Goal: Task Accomplishment & Management: Complete application form

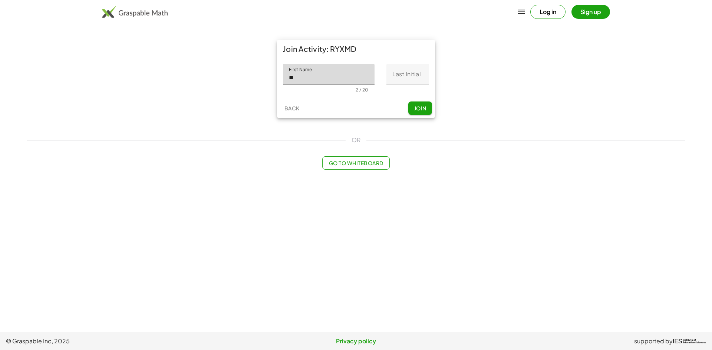
type input "********"
drag, startPoint x: 397, startPoint y: 77, endPoint x: 399, endPoint y: 72, distance: 5.0
click at [398, 74] on input "Last Initial" at bounding box center [407, 74] width 43 height 21
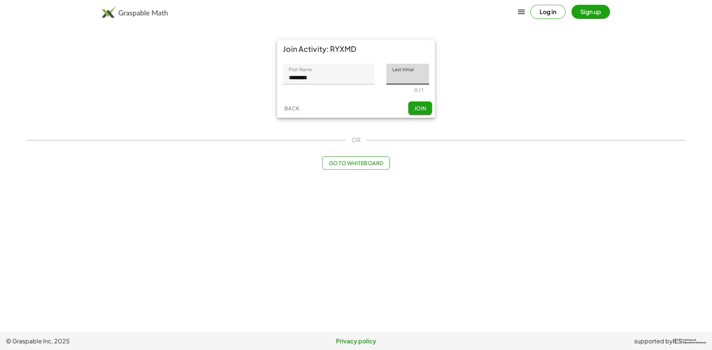
type input "*"
click at [411, 106] on button "Join" at bounding box center [420, 108] width 24 height 13
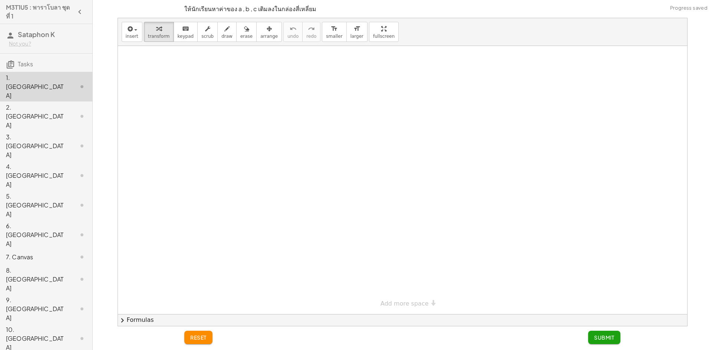
click at [405, 303] on div "× Add more space" at bounding box center [402, 180] width 569 height 268
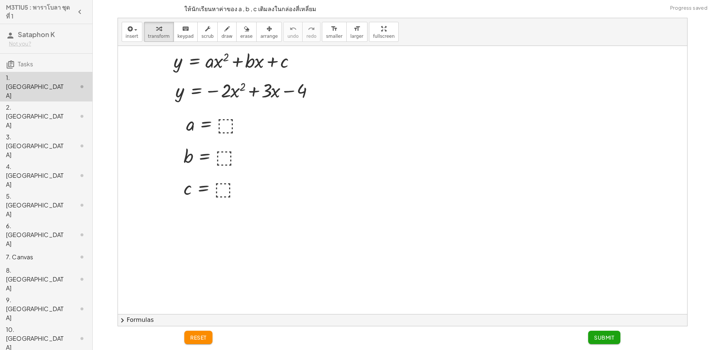
click at [421, 301] on div at bounding box center [402, 314] width 569 height 537
click at [218, 124] on div at bounding box center [215, 124] width 67 height 24
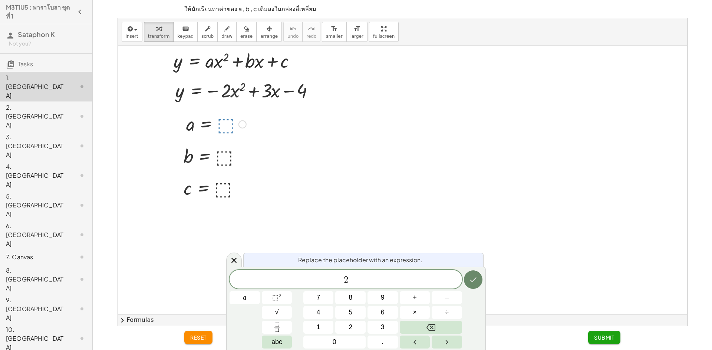
click at [473, 285] on button "Done" at bounding box center [473, 280] width 19 height 19
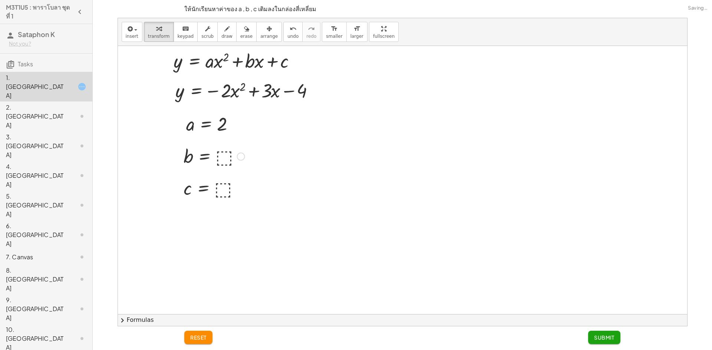
click at [220, 161] on div at bounding box center [214, 156] width 69 height 24
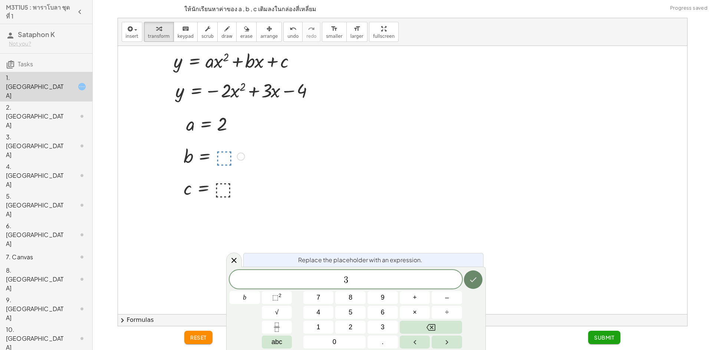
click at [470, 277] on icon "Done" at bounding box center [472, 279] width 9 height 9
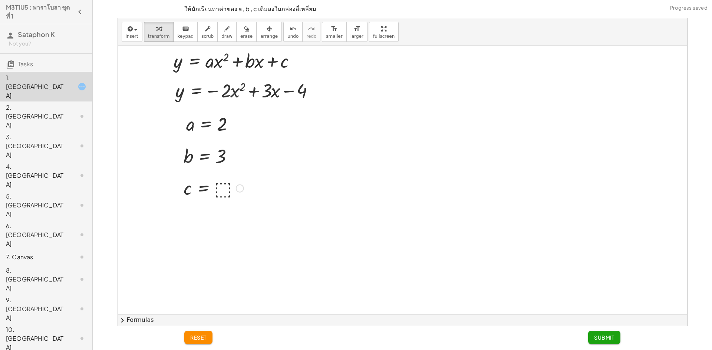
click at [222, 187] on div at bounding box center [213, 188] width 67 height 24
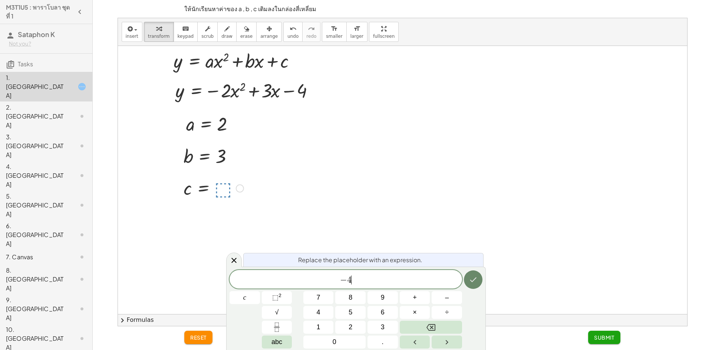
click at [469, 273] on button "Done" at bounding box center [473, 280] width 19 height 19
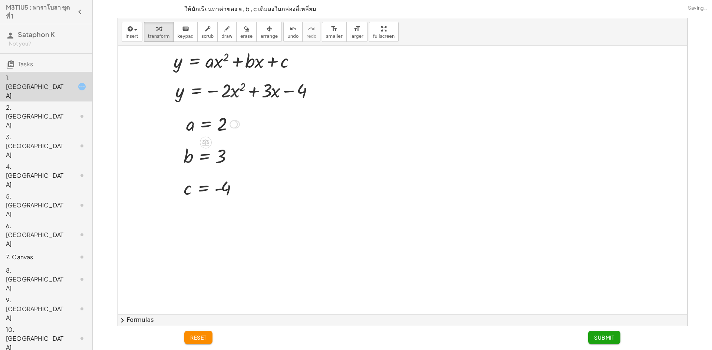
click at [222, 123] on div at bounding box center [212, 124] width 61 height 24
click at [223, 123] on div at bounding box center [212, 124] width 61 height 24
click at [289, 33] on icon "undo" at bounding box center [292, 28] width 7 height 9
click at [226, 119] on div at bounding box center [215, 124] width 67 height 24
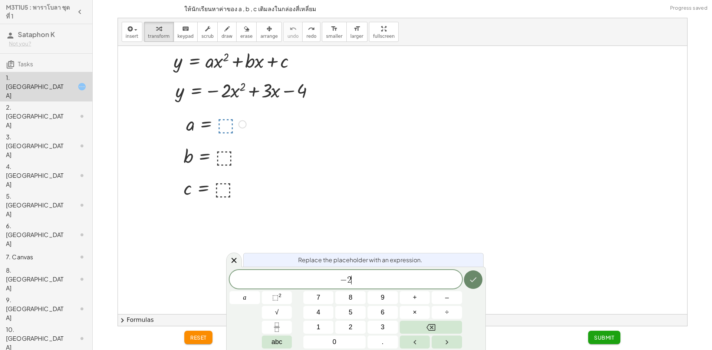
click at [481, 282] on button "Done" at bounding box center [473, 280] width 19 height 19
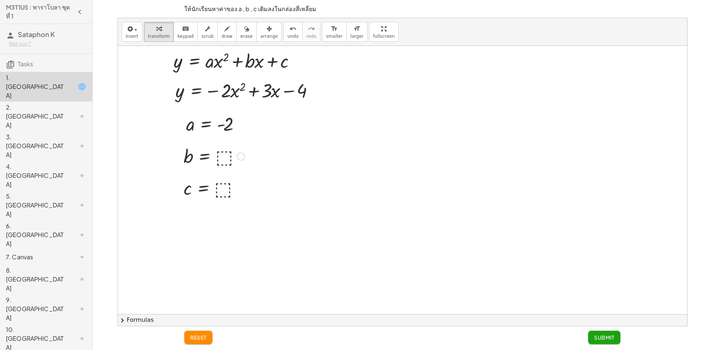
click at [219, 157] on div at bounding box center [214, 156] width 69 height 24
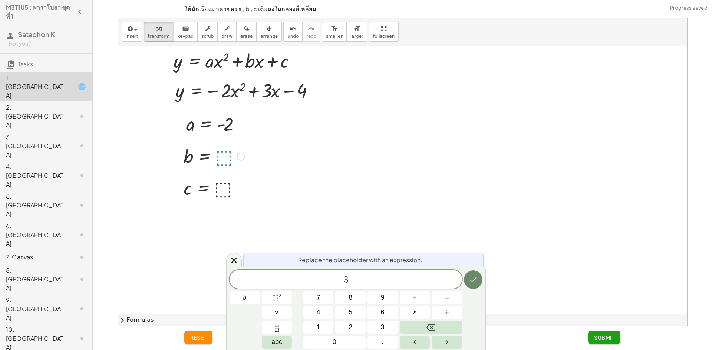
click at [479, 281] on button "Done" at bounding box center [473, 280] width 19 height 19
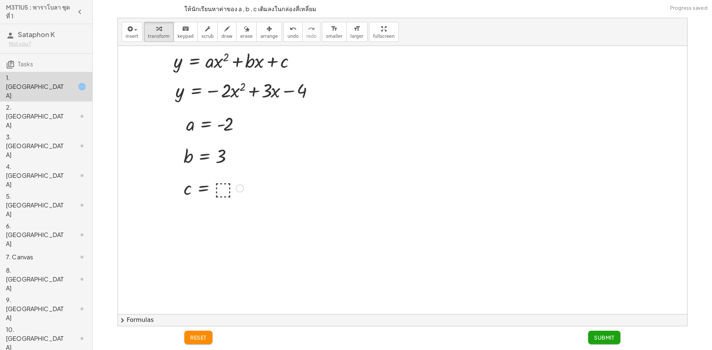
click at [223, 187] on div at bounding box center [213, 188] width 67 height 24
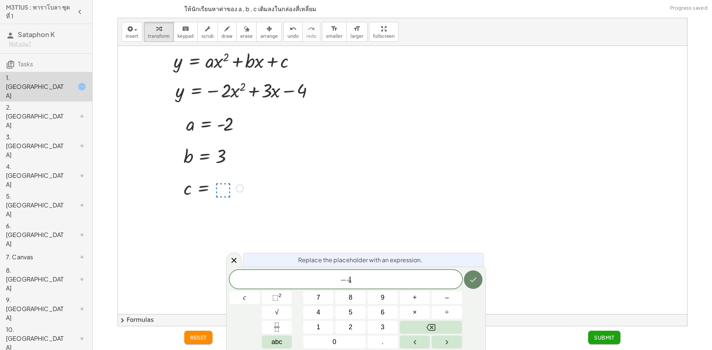
click at [473, 279] on icon "Done" at bounding box center [472, 279] width 9 height 9
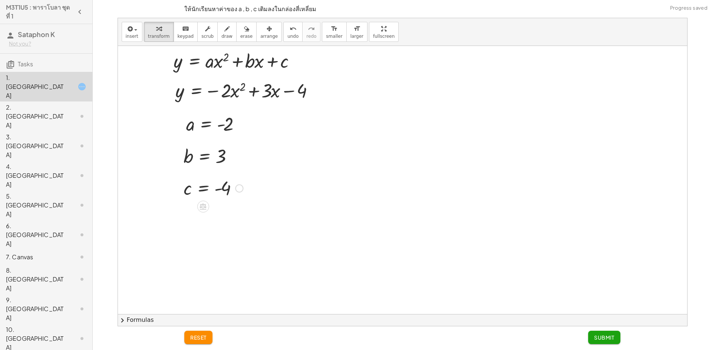
click at [607, 341] on button "Submit" at bounding box center [604, 337] width 32 height 13
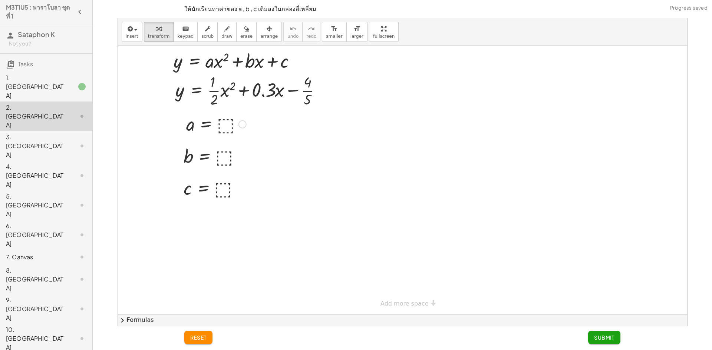
click at [220, 122] on div at bounding box center [215, 124] width 67 height 24
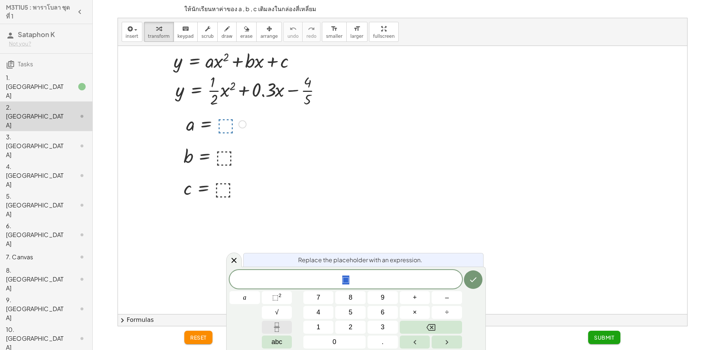
click at [280, 328] on icon "Fraction" at bounding box center [276, 327] width 9 height 9
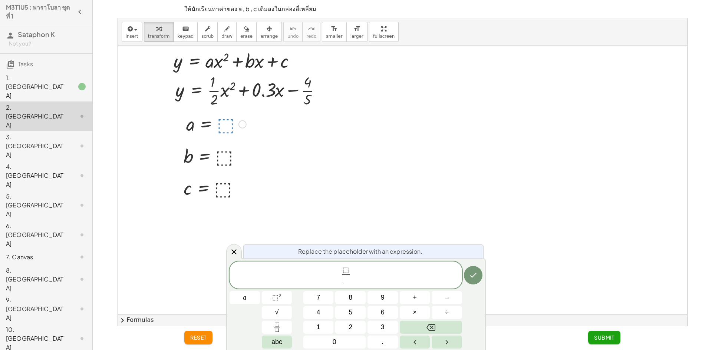
click at [348, 274] on span "⬚" at bounding box center [345, 270] width 6 height 8
click at [313, 321] on button "1" at bounding box center [318, 327] width 30 height 13
click at [437, 328] on button "Backspace" at bounding box center [431, 327] width 62 height 13
click at [311, 326] on button "1" at bounding box center [318, 327] width 30 height 13
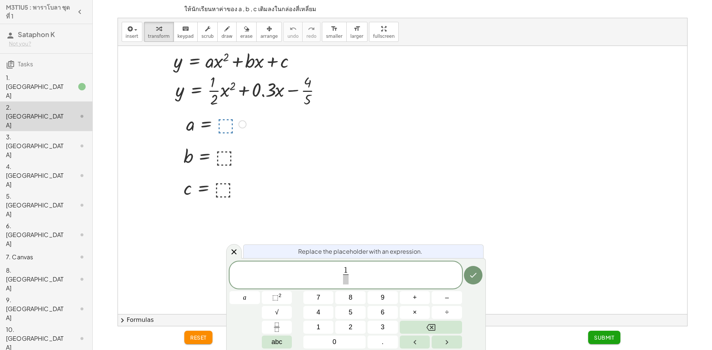
click at [348, 279] on span at bounding box center [346, 280] width 6 height 10
click at [347, 327] on button "2" at bounding box center [350, 327] width 30 height 13
click at [468, 276] on button "Done" at bounding box center [473, 275] width 19 height 19
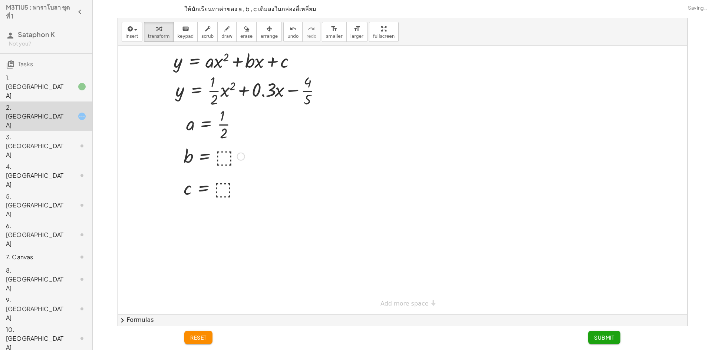
click at [224, 155] on div at bounding box center [214, 156] width 69 height 24
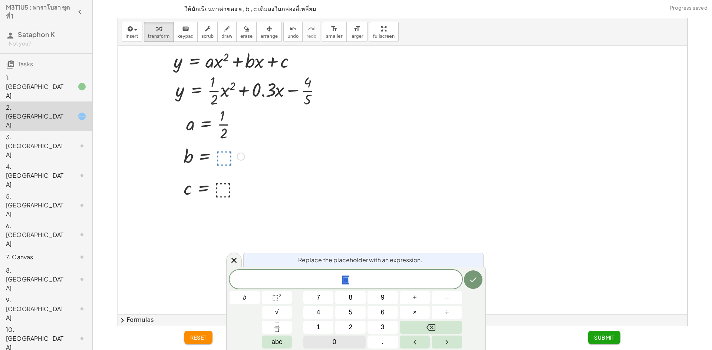
click at [344, 340] on button "0" at bounding box center [334, 342] width 62 height 13
click at [387, 339] on button "." at bounding box center [382, 342] width 30 height 13
click at [387, 325] on button "3" at bounding box center [382, 327] width 30 height 13
click at [479, 284] on button "Done" at bounding box center [473, 280] width 19 height 19
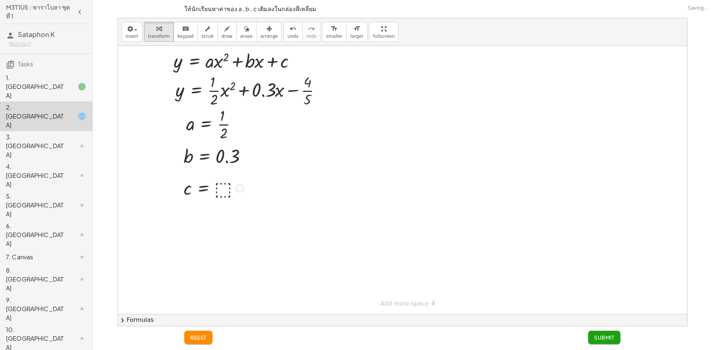
click at [222, 193] on div at bounding box center [213, 188] width 67 height 24
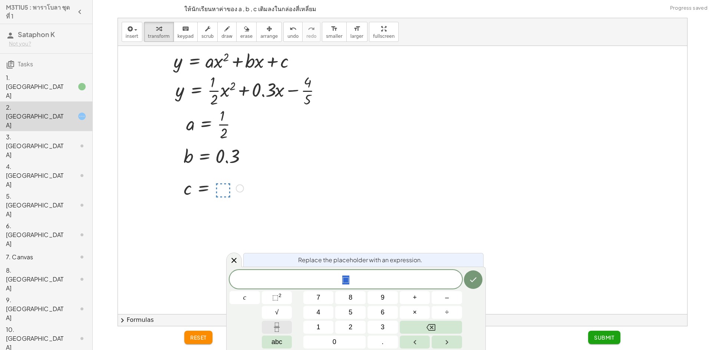
click at [278, 328] on icon "Fraction" at bounding box center [276, 327] width 9 height 9
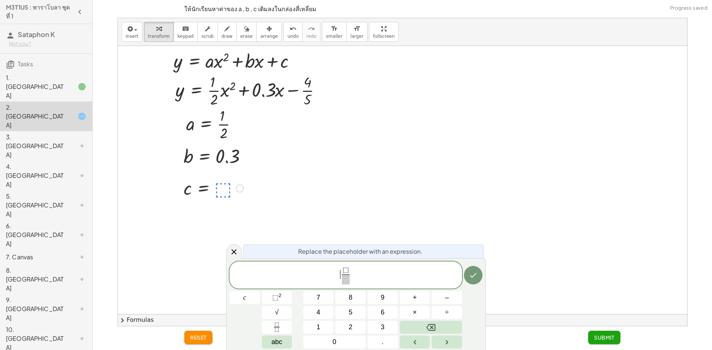
drag, startPoint x: 337, startPoint y: 274, endPoint x: 354, endPoint y: 268, distance: 18.3
click at [341, 272] on span "​ ⬚ ​" at bounding box center [345, 276] width 232 height 20
click at [348, 269] on span "⬚" at bounding box center [345, 270] width 6 height 8
click at [344, 282] on span at bounding box center [346, 280] width 6 height 10
click at [471, 279] on icon "Done" at bounding box center [472, 275] width 9 height 9
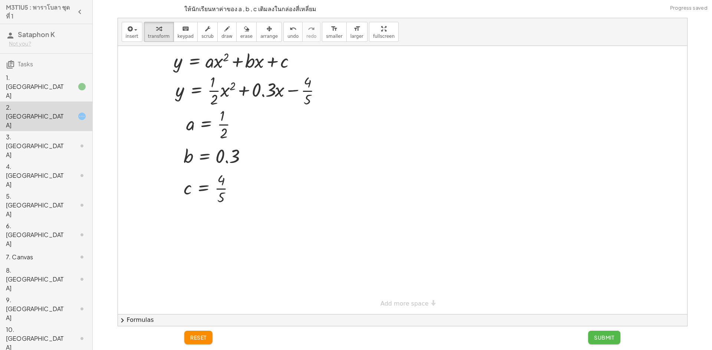
click at [602, 336] on span "Submit" at bounding box center [604, 337] width 20 height 7
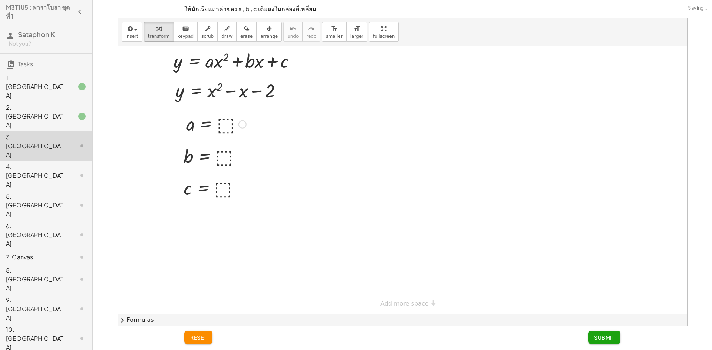
click at [223, 124] on div at bounding box center [215, 124] width 67 height 24
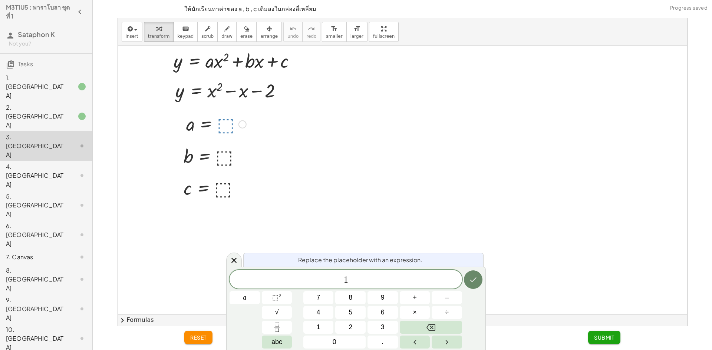
click at [468, 280] on button "Done" at bounding box center [473, 280] width 19 height 19
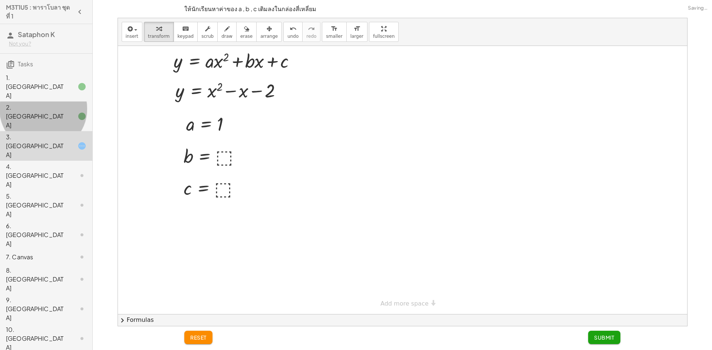
click at [27, 103] on div "2. [GEOGRAPHIC_DATA]" at bounding box center [36, 116] width 60 height 27
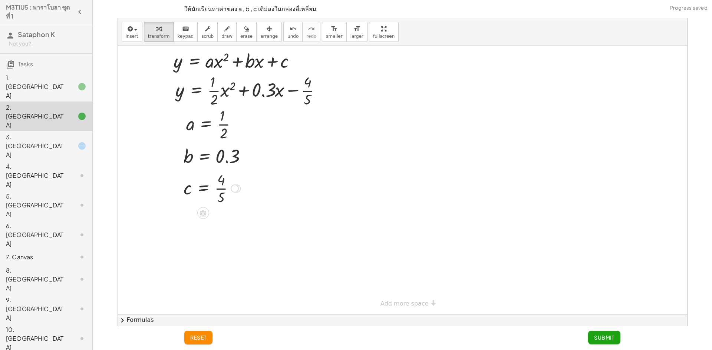
click at [219, 186] on div at bounding box center [212, 187] width 64 height 37
click at [224, 182] on div at bounding box center [212, 187] width 64 height 37
click at [221, 191] on div at bounding box center [212, 187] width 64 height 37
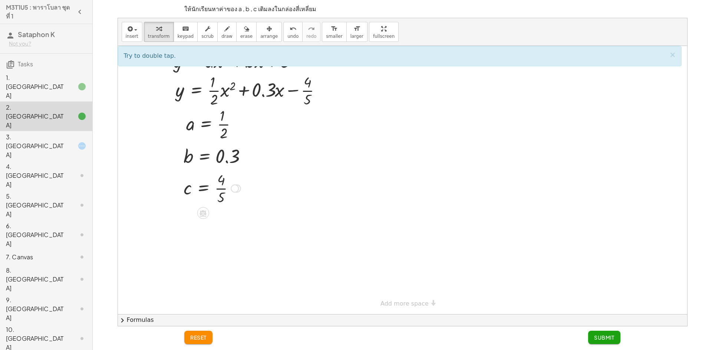
click at [221, 189] on div at bounding box center [212, 187] width 64 height 37
click at [283, 40] on button "undo undo" at bounding box center [292, 32] width 19 height 20
click at [218, 188] on div at bounding box center [213, 188] width 67 height 24
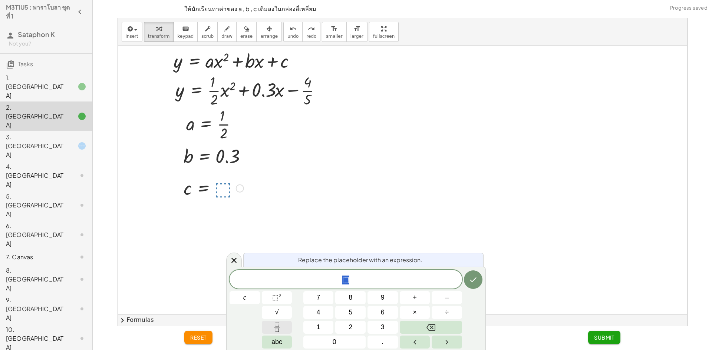
click at [282, 323] on button "Fraction" at bounding box center [277, 327] width 30 height 13
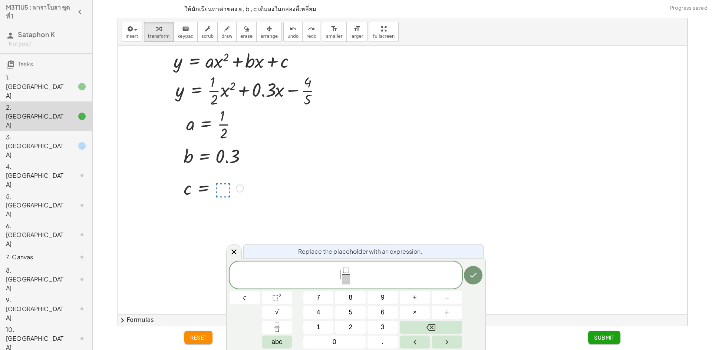
click at [340, 275] on span "​ ⬚ ​" at bounding box center [345, 276] width 232 height 20
click at [352, 271] on span "⬚ ​" at bounding box center [349, 271] width 8 height 8
click at [349, 281] on span "​" at bounding box center [349, 280] width 6 height 10
click at [480, 275] on button "Done" at bounding box center [473, 275] width 19 height 19
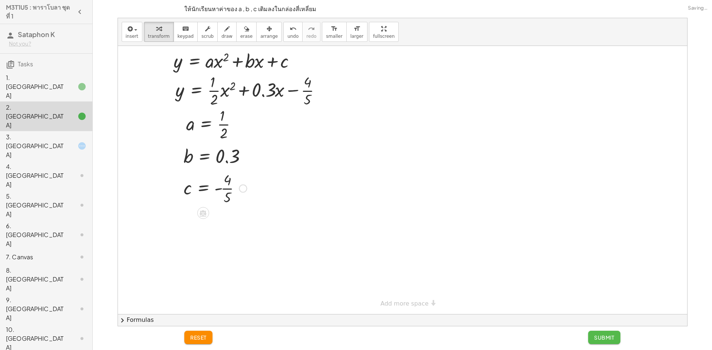
click at [598, 337] on span "Submit" at bounding box center [604, 337] width 20 height 7
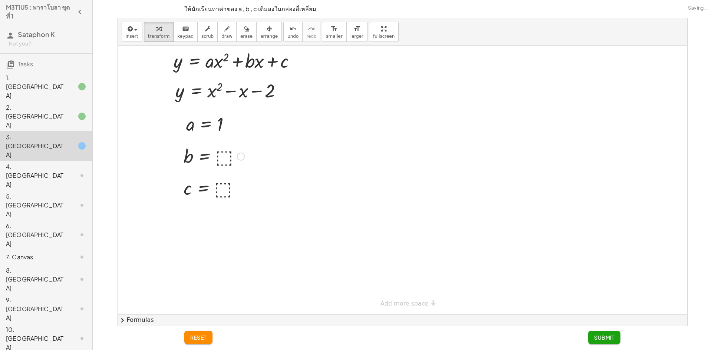
click at [224, 157] on div at bounding box center [214, 156] width 69 height 24
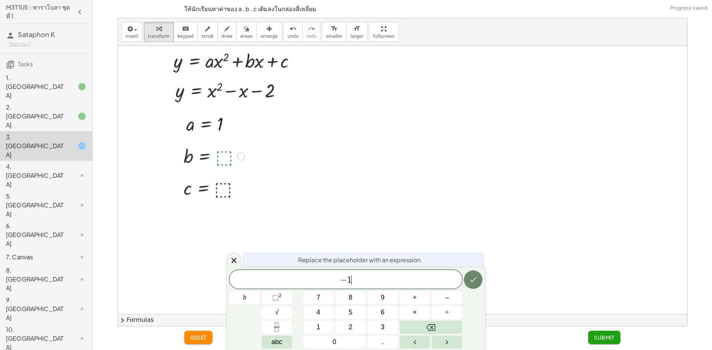
click at [483, 279] on div "Replace the placeholder with an expression. − 1 ​ b 7 8 9 + – 4 5 6 × ÷ ⬚ 2 √ a…" at bounding box center [355, 308] width 259 height 83
click at [483, 276] on div "Replace the placeholder with an expression. − 1 ​ b 7 8 9 + – 4 5 6 × ÷ ⬚ 2 √ a…" at bounding box center [355, 308] width 259 height 83
click at [473, 279] on icon "Done" at bounding box center [472, 279] width 9 height 9
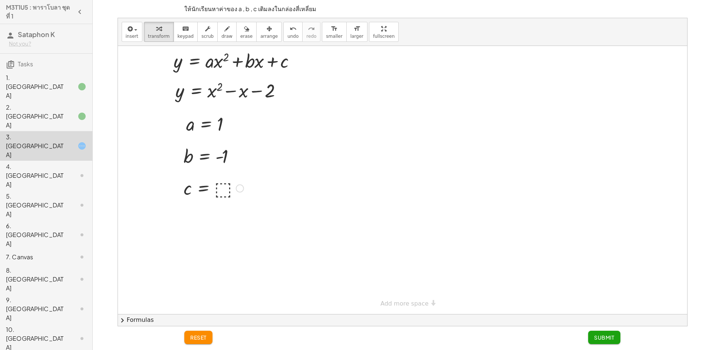
click at [220, 190] on div at bounding box center [213, 188] width 67 height 24
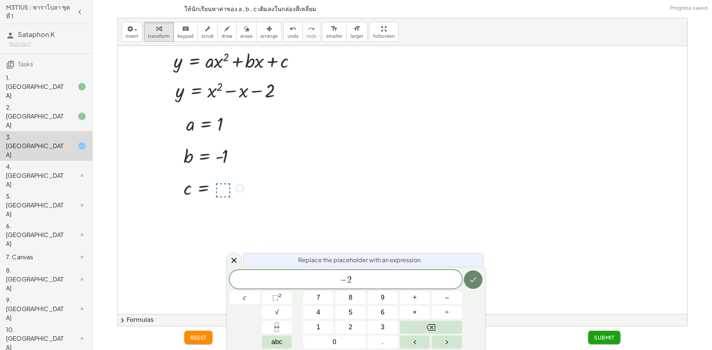
click at [480, 281] on button "Done" at bounding box center [473, 280] width 19 height 19
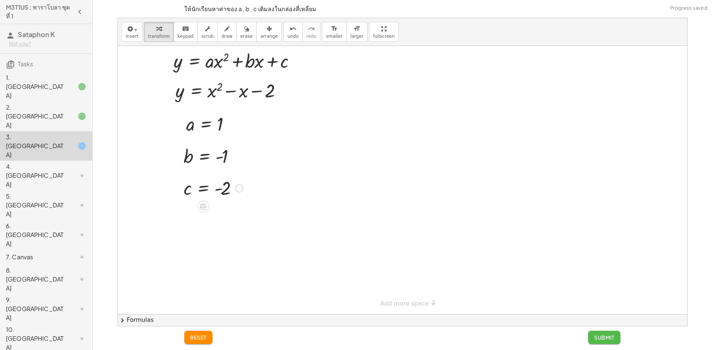
click at [612, 343] on button "Submit" at bounding box center [604, 337] width 32 height 13
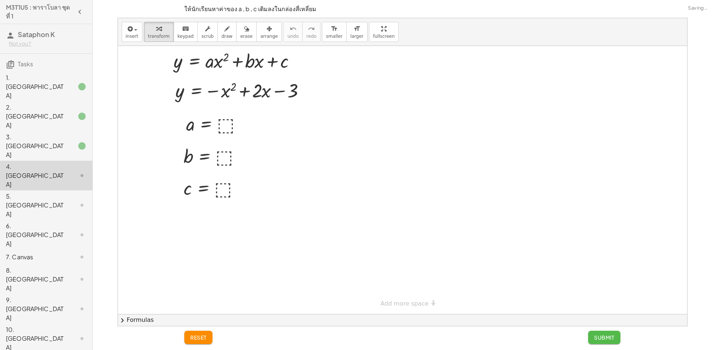
click at [610, 338] on span "Submit" at bounding box center [604, 337] width 20 height 7
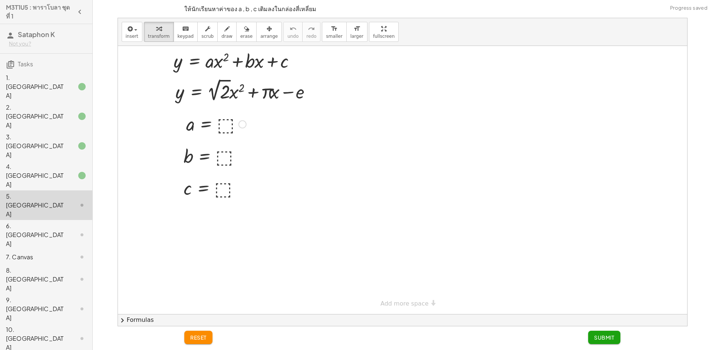
click at [0, 0] on div at bounding box center [0, 0] width 0 height 0
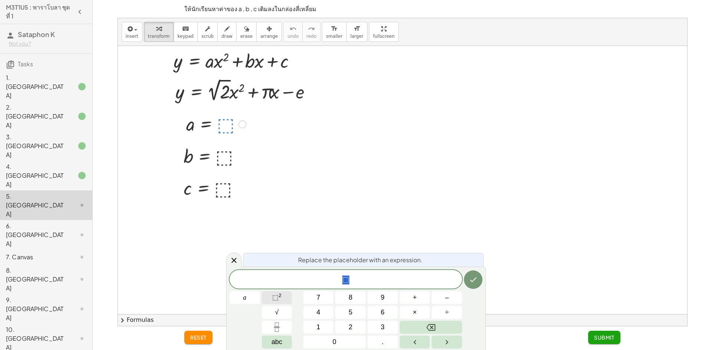
click at [275, 315] on span "√" at bounding box center [277, 313] width 4 height 10
click at [356, 325] on button "2" at bounding box center [350, 327] width 30 height 13
click at [432, 326] on icon "Backspace" at bounding box center [430, 327] width 9 height 9
click at [433, 325] on icon "Backspace" at bounding box center [430, 327] width 9 height 9
click at [341, 325] on button "2" at bounding box center [350, 327] width 30 height 13
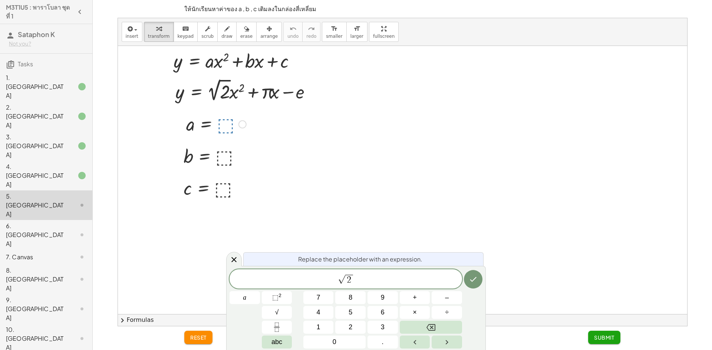
click at [463, 283] on div "√ 2 ​ a 7 8 9 + – 4 5 6 × ÷ ⬚ 2 √ abc 1 2 3 0 ." at bounding box center [355, 308] width 253 height 79
click at [468, 282] on icon "Done" at bounding box center [472, 279] width 9 height 9
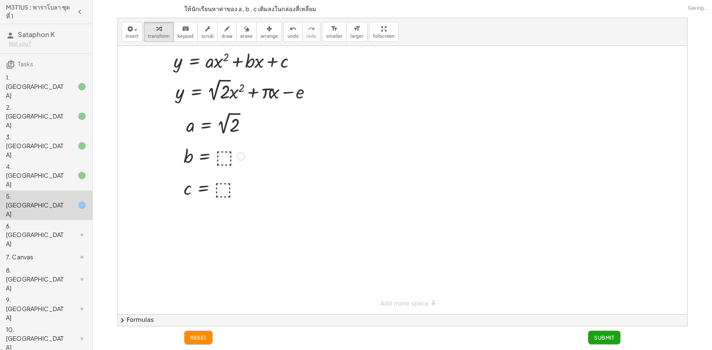
click at [0, 0] on div at bounding box center [0, 0] width 0 height 0
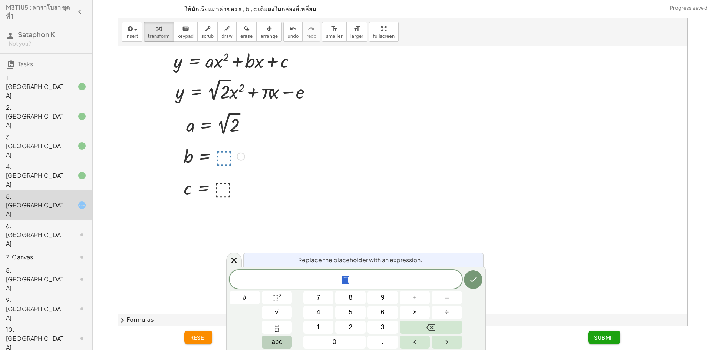
click at [284, 342] on button "abc" at bounding box center [277, 342] width 30 height 13
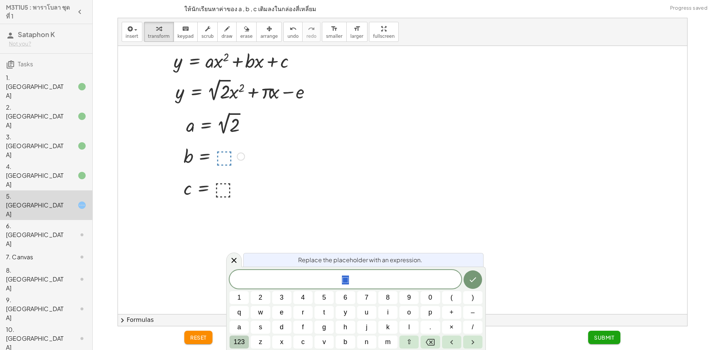
click at [244, 342] on span "123" at bounding box center [239, 342] width 11 height 10
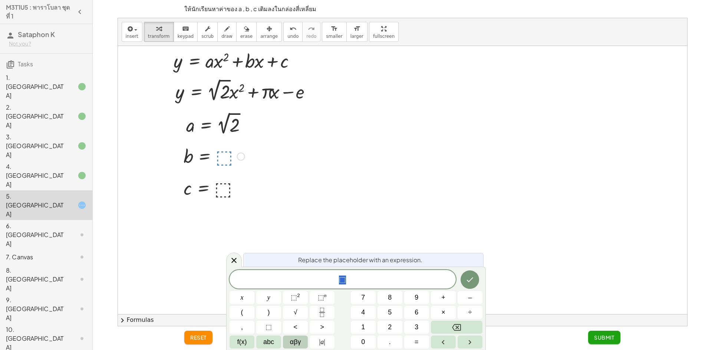
click at [318, 348] on div "* ⬚ x y ⬚ 2 ⬚ n 7 8 9 + – ( ) √ 4 5 6 × ÷ , ⬚ < > 1 2 3 f(x) abc αβγ | a | 0 . =" at bounding box center [355, 309] width 253 height 79
click at [297, 342] on span "αβγ" at bounding box center [295, 342] width 11 height 10
click at [408, 343] on span "⇧" at bounding box center [409, 342] width 6 height 10
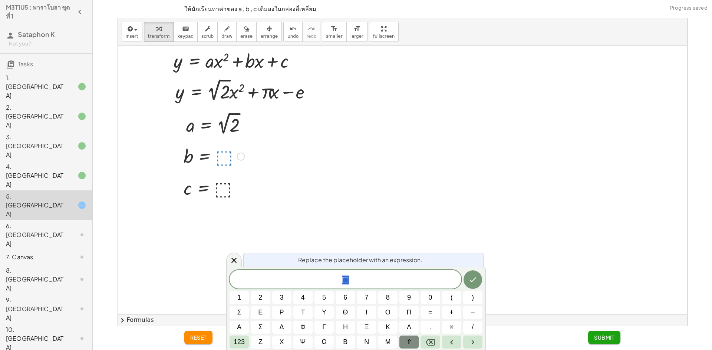
click at [402, 340] on button "⇧" at bounding box center [408, 342] width 19 height 13
click at [407, 313] on span "π" at bounding box center [409, 313] width 4 height 10
click at [474, 279] on icon "Done" at bounding box center [472, 280] width 7 height 5
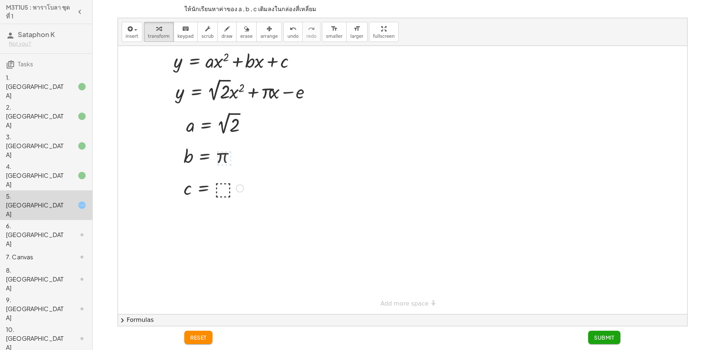
click at [0, 0] on div at bounding box center [0, 0] width 0 height 0
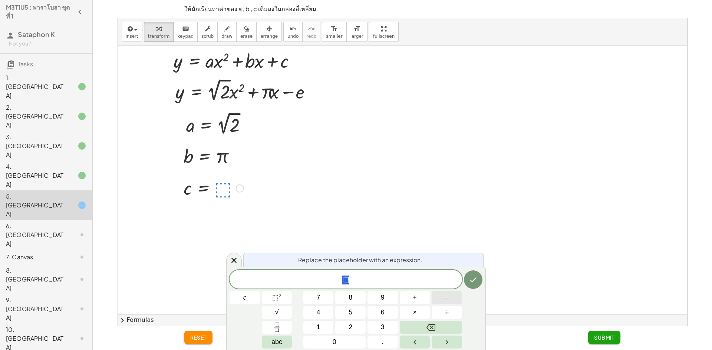
click at [442, 299] on button "–" at bounding box center [446, 297] width 30 height 13
click at [318, 327] on span "1" at bounding box center [319, 327] width 4 height 10
click at [476, 281] on icon "Done" at bounding box center [472, 279] width 9 height 9
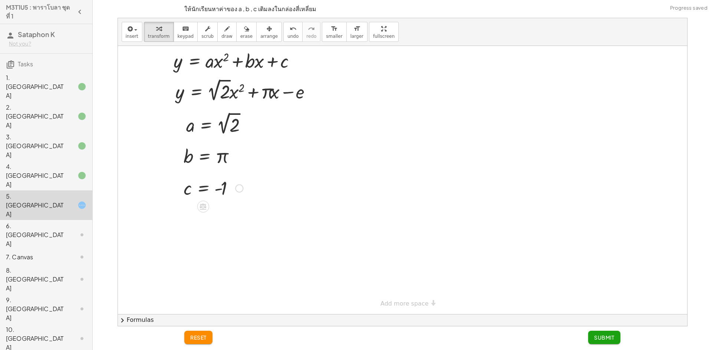
click at [600, 338] on span "Submit" at bounding box center [604, 337] width 20 height 7
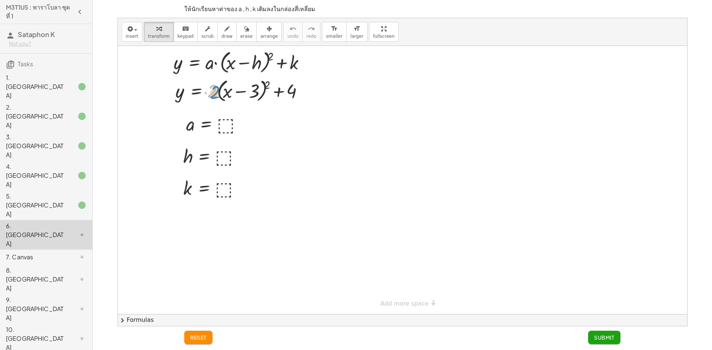
click at [218, 95] on div at bounding box center [242, 90] width 141 height 28
click at [212, 95] on div at bounding box center [242, 90] width 141 height 28
click at [0, 0] on div at bounding box center [0, 0] width 0 height 0
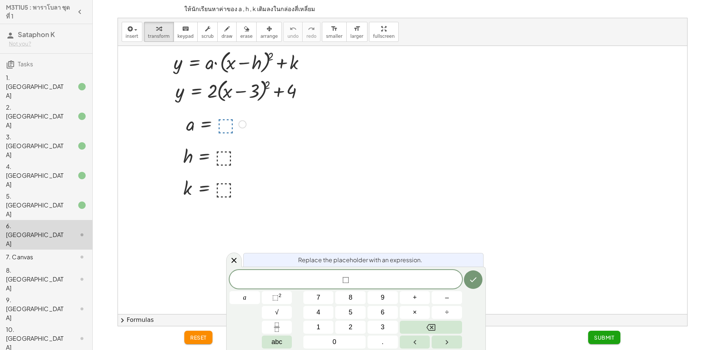
click at [351, 321] on div "⬚ a 7 8 9 + – 4 5 6 × ÷ ⬚ 2 √ abc 1 2 3 0 ." at bounding box center [355, 309] width 253 height 79
click at [357, 325] on button "2" at bounding box center [350, 327] width 30 height 13
click at [433, 324] on icon "Backspace" at bounding box center [430, 327] width 9 height 9
click at [386, 282] on span "​ ⬚" at bounding box center [345, 280] width 232 height 10
click at [424, 319] on div "⬚ ​ a 7 8 9 + – 4 5 6 × ÷ ⬚ 2 √ abc 1 2 3 0 ." at bounding box center [355, 309] width 253 height 79
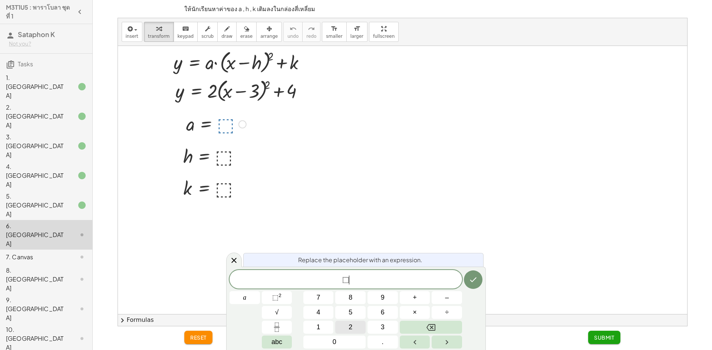
click at [354, 326] on button "2" at bounding box center [350, 327] width 30 height 13
click at [439, 324] on button "Backspace" at bounding box center [431, 327] width 62 height 13
click at [348, 323] on span "2" at bounding box center [350, 327] width 4 height 10
click at [474, 279] on icon "Done" at bounding box center [472, 279] width 9 height 9
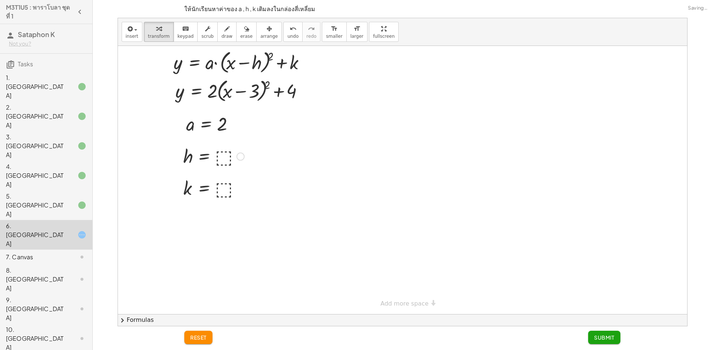
click at [0, 0] on div at bounding box center [0, 0] width 0 height 0
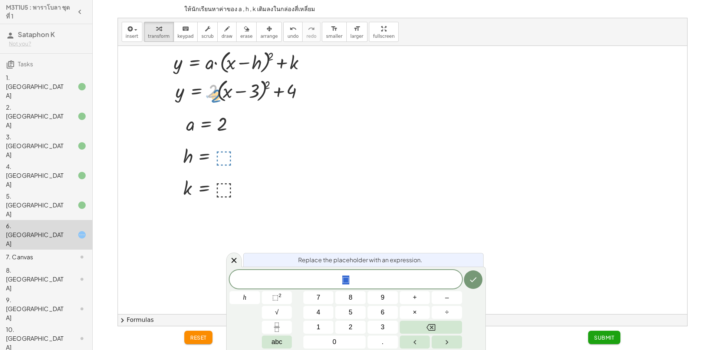
drag, startPoint x: 212, startPoint y: 96, endPoint x: 215, endPoint y: 101, distance: 6.1
click at [215, 101] on div at bounding box center [242, 90] width 141 height 28
click at [0, 0] on div at bounding box center [0, 0] width 0 height 0
drag, startPoint x: 211, startPoint y: 92, endPoint x: 204, endPoint y: 90, distance: 7.3
click at [204, 90] on div at bounding box center [242, 90] width 141 height 28
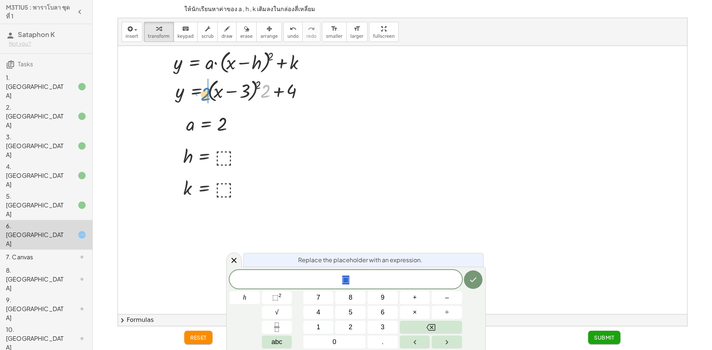
drag, startPoint x: 264, startPoint y: 89, endPoint x: 204, endPoint y: 93, distance: 59.8
click at [204, 93] on div at bounding box center [242, 90] width 141 height 28
click at [207, 92] on div at bounding box center [242, 90] width 141 height 28
click at [0, 0] on div at bounding box center [0, 0] width 0 height 0
click at [454, 299] on button "–" at bounding box center [446, 297] width 30 height 13
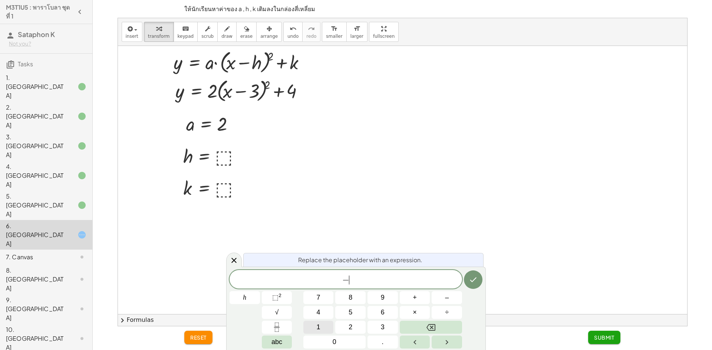
click at [324, 327] on button "1" at bounding box center [318, 327] width 30 height 13
click at [344, 327] on button "2" at bounding box center [350, 327] width 30 height 13
click at [466, 279] on button "Done" at bounding box center [473, 280] width 19 height 19
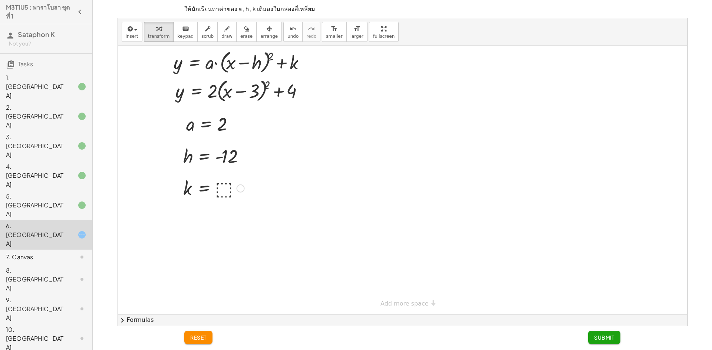
click at [0, 0] on div at bounding box center [0, 0] width 0 height 0
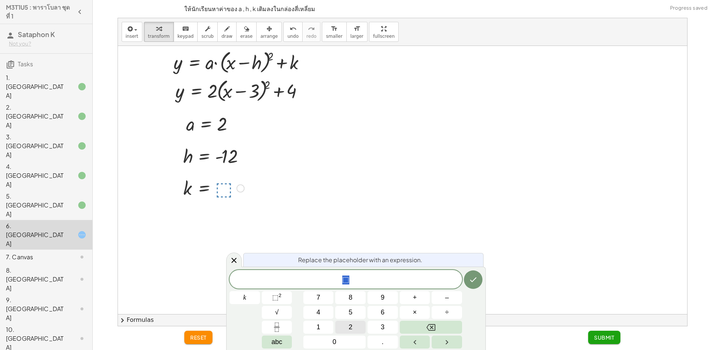
click at [347, 328] on button "2" at bounding box center [350, 327] width 30 height 13
click at [344, 327] on button "2" at bounding box center [350, 327] width 30 height 13
click at [479, 281] on button "Done" at bounding box center [473, 280] width 19 height 19
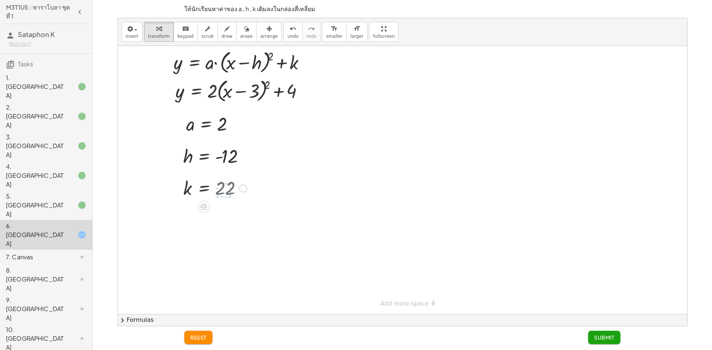
click at [598, 342] on button "Submit" at bounding box center [604, 337] width 32 height 13
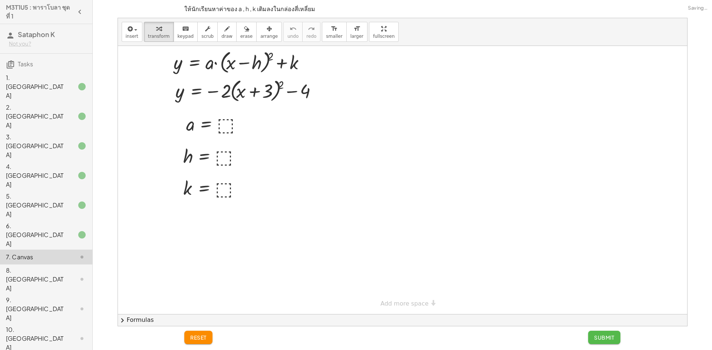
click at [603, 340] on span "Submit" at bounding box center [604, 337] width 20 height 7
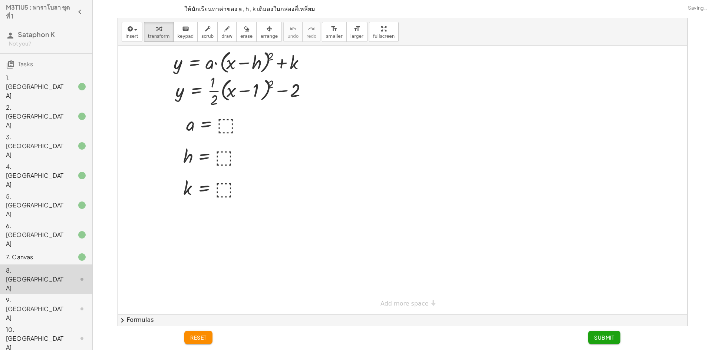
click at [77, 253] on icon at bounding box center [81, 257] width 9 height 9
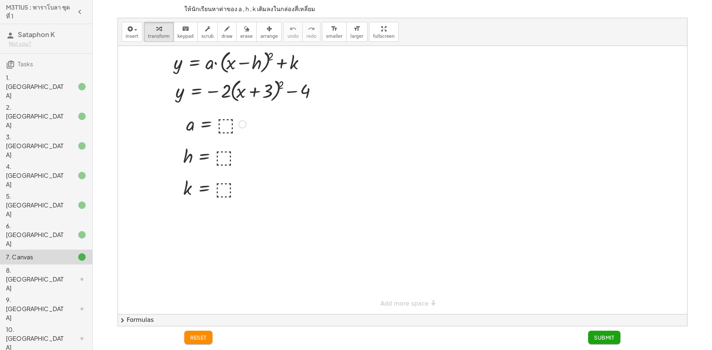
click at [0, 0] on div at bounding box center [0, 0] width 0 height 0
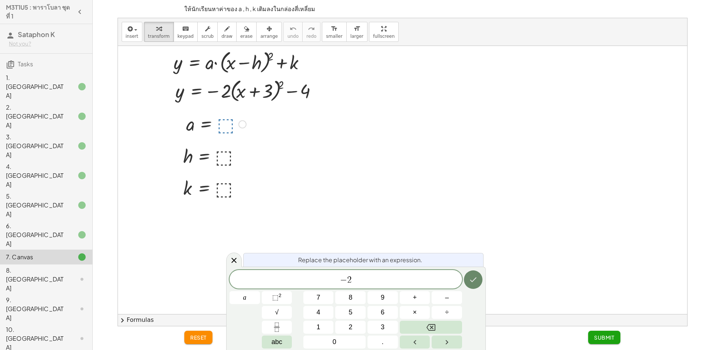
click at [477, 276] on icon "Done" at bounding box center [472, 279] width 9 height 9
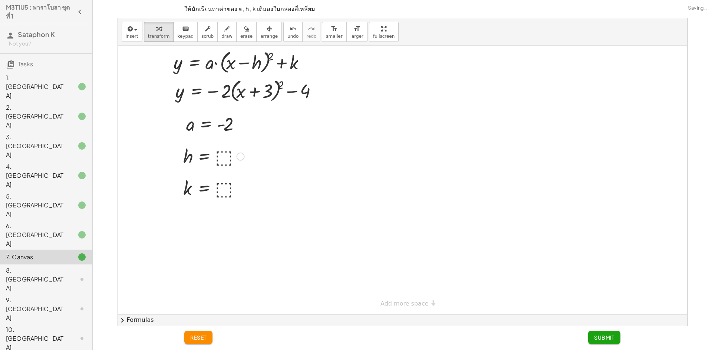
click at [0, 0] on div at bounding box center [0, 0] width 0 height 0
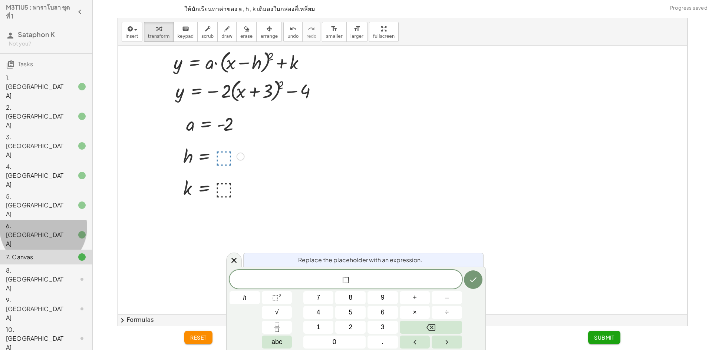
click at [46, 222] on div "6. [GEOGRAPHIC_DATA]" at bounding box center [36, 235] width 60 height 27
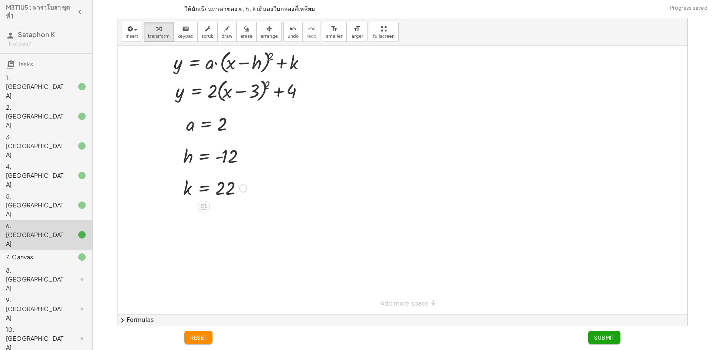
click at [52, 253] on div "7. Canvas" at bounding box center [36, 257] width 60 height 9
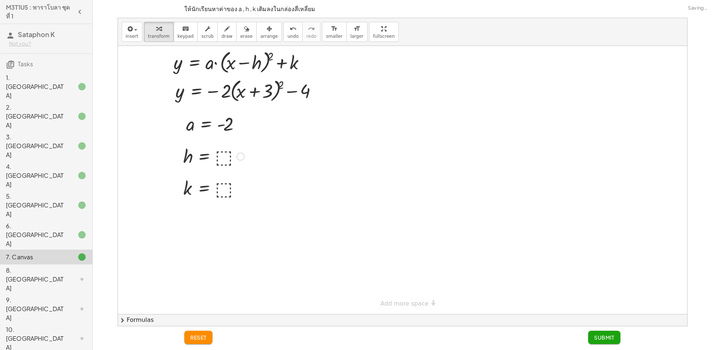
click at [0, 0] on div at bounding box center [0, 0] width 0 height 0
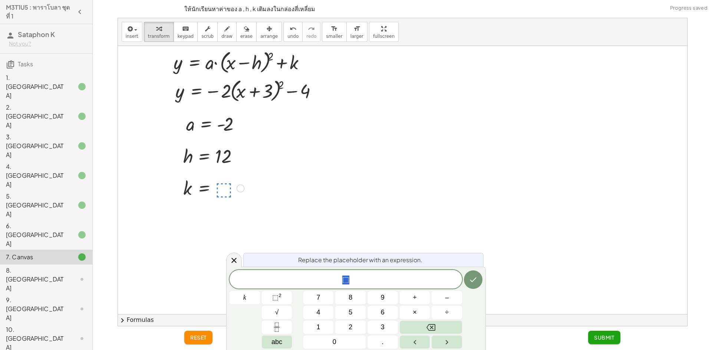
click at [48, 265] on div "6. [GEOGRAPHIC_DATA]" at bounding box center [46, 280] width 92 height 30
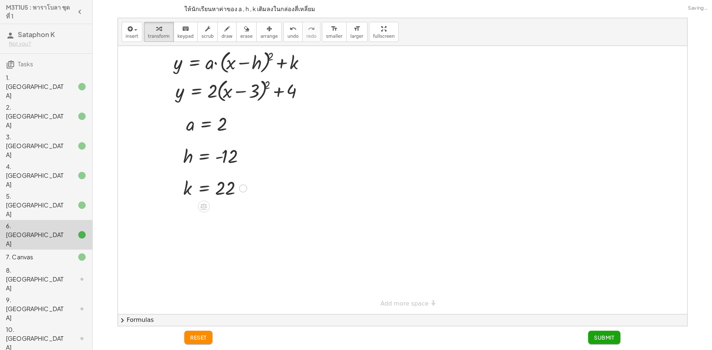
click at [66, 253] on div at bounding box center [76, 257] width 21 height 9
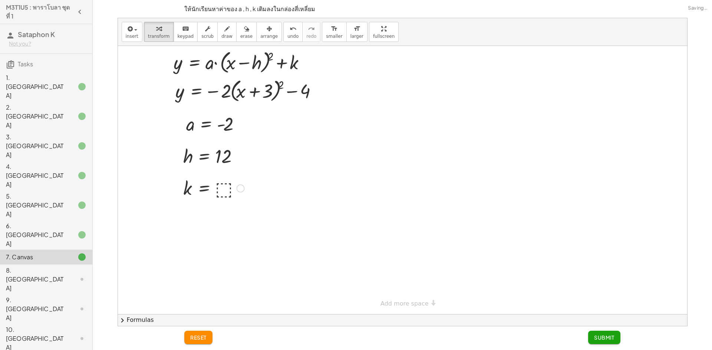
click at [0, 0] on div at bounding box center [0, 0] width 0 height 0
click at [34, 222] on div "6. [GEOGRAPHIC_DATA]" at bounding box center [36, 235] width 60 height 27
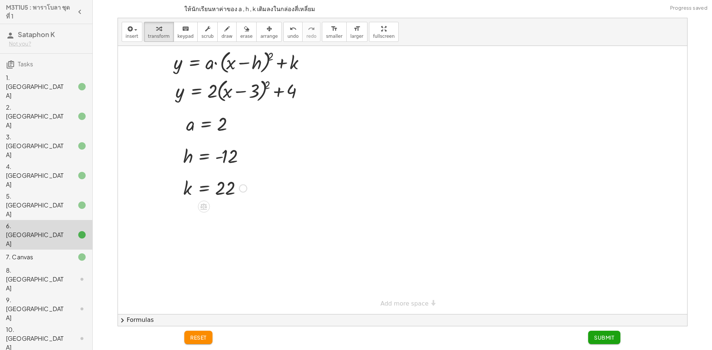
drag, startPoint x: 39, startPoint y: 169, endPoint x: 46, endPoint y: 172, distance: 7.2
click at [40, 253] on div "7. Canvas" at bounding box center [36, 257] width 60 height 9
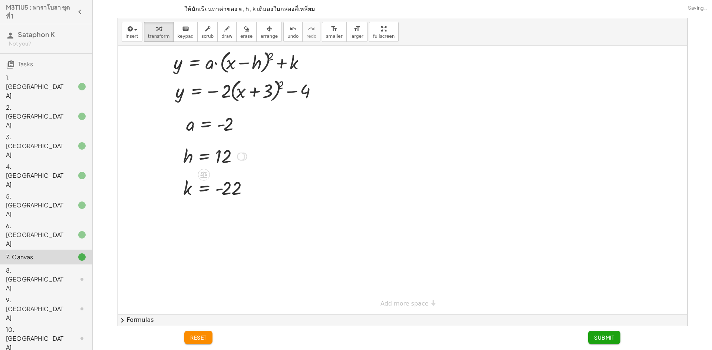
click at [219, 156] on div at bounding box center [214, 156] width 71 height 24
click at [289, 26] on icon "undo" at bounding box center [292, 28] width 7 height 9
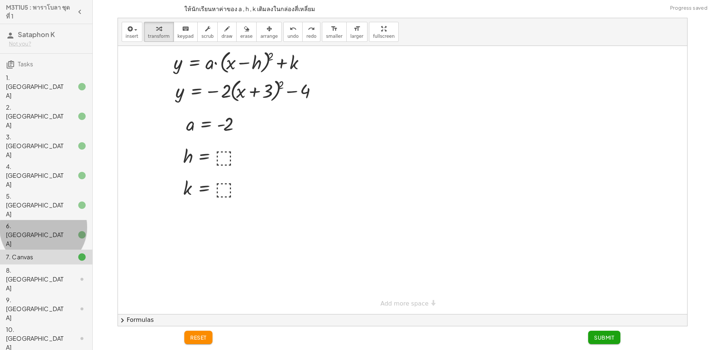
click at [39, 222] on div "6. [GEOGRAPHIC_DATA]" at bounding box center [36, 235] width 60 height 27
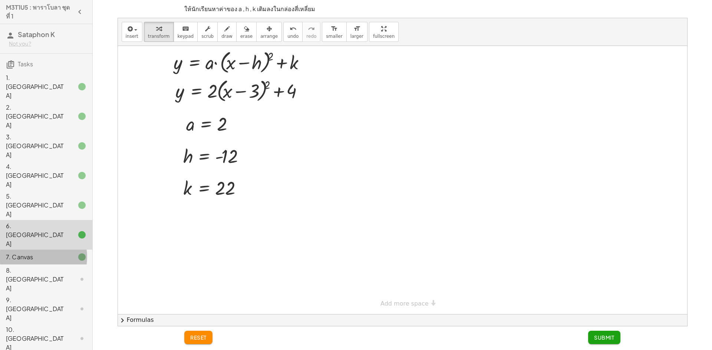
click at [50, 294] on div "7. Canvas" at bounding box center [46, 309] width 92 height 30
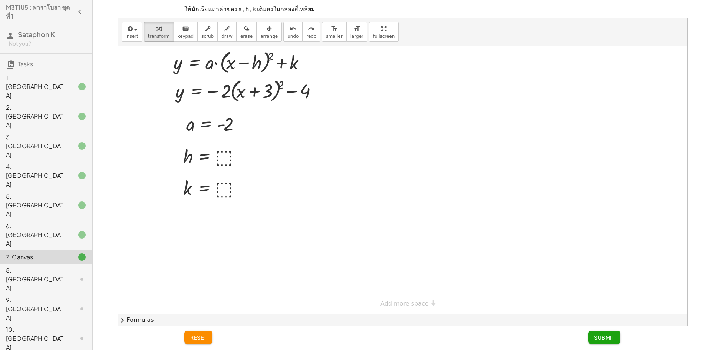
click at [55, 266] on div "8. [GEOGRAPHIC_DATA]" at bounding box center [36, 279] width 60 height 27
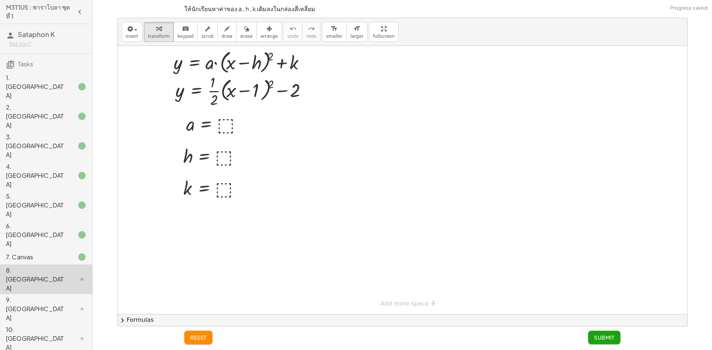
click at [56, 253] on div "7. Canvas" at bounding box center [36, 257] width 60 height 9
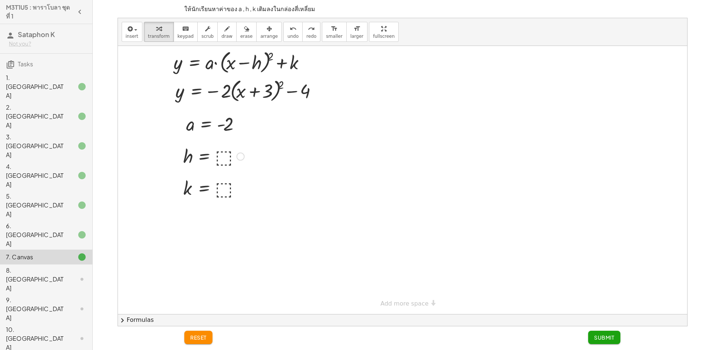
click at [0, 0] on div at bounding box center [0, 0] width 0 height 0
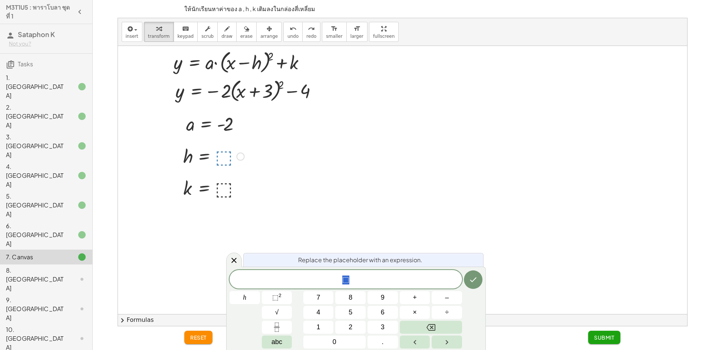
click at [44, 222] on div "6. [GEOGRAPHIC_DATA]" at bounding box center [36, 235] width 60 height 27
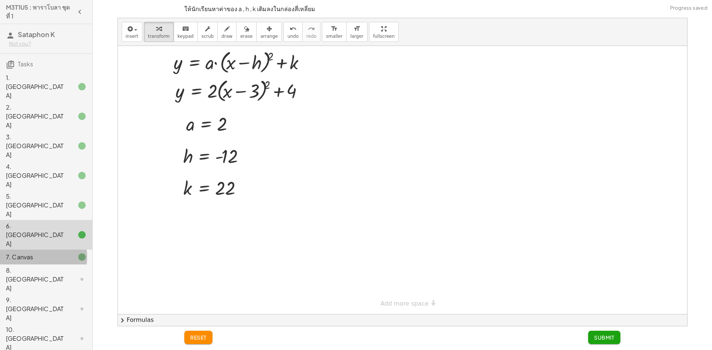
click at [56, 294] on div "7. Canvas" at bounding box center [46, 309] width 92 height 30
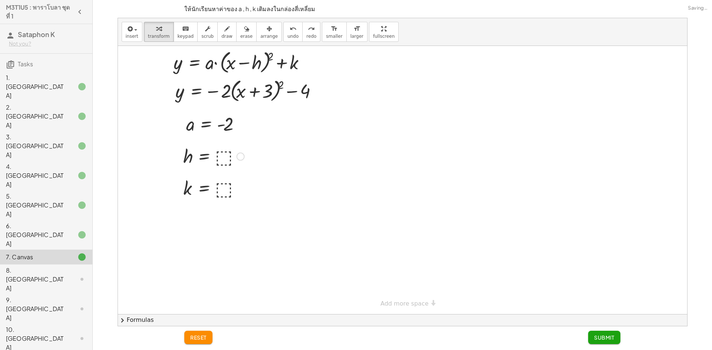
click at [0, 0] on div at bounding box center [0, 0] width 0 height 0
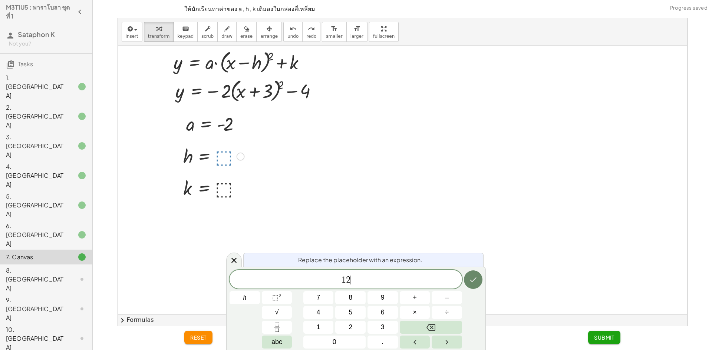
click at [470, 284] on button "Done" at bounding box center [473, 280] width 19 height 19
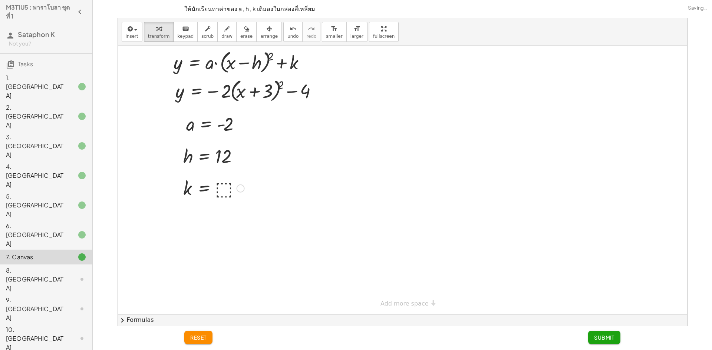
click at [0, 0] on div at bounding box center [0, 0] width 0 height 0
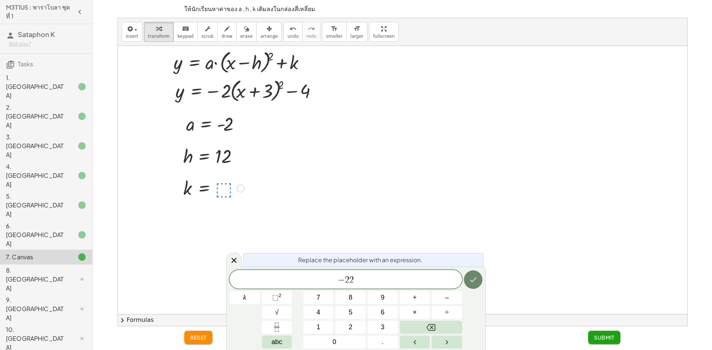
click at [470, 276] on icon "Done" at bounding box center [472, 279] width 9 height 9
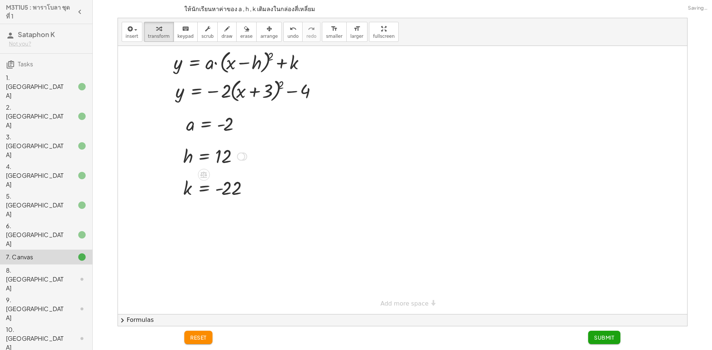
click at [219, 158] on div at bounding box center [214, 156] width 71 height 24
click at [287, 30] on div "undo" at bounding box center [292, 28] width 11 height 9
click at [0, 0] on div at bounding box center [0, 0] width 0 height 0
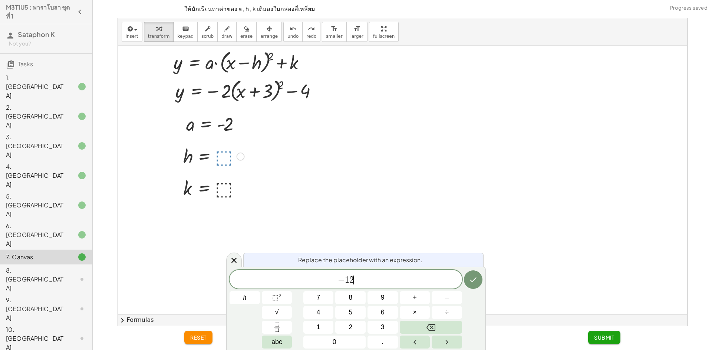
click at [474, 282] on icon "Done" at bounding box center [472, 279] width 9 height 9
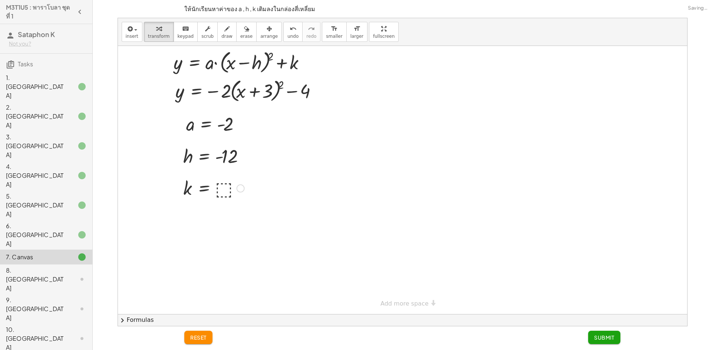
click at [0, 0] on div at bounding box center [0, 0] width 0 height 0
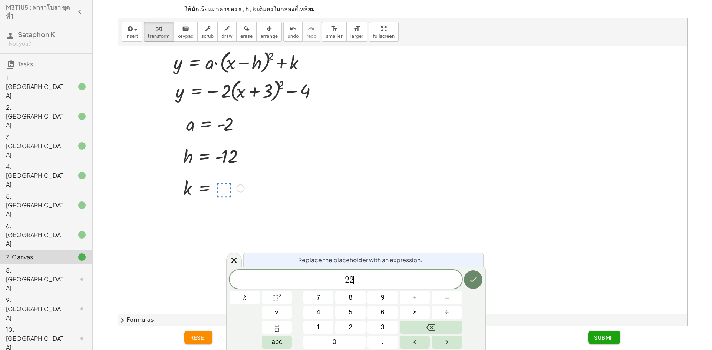
click at [475, 283] on icon "Done" at bounding box center [472, 279] width 9 height 9
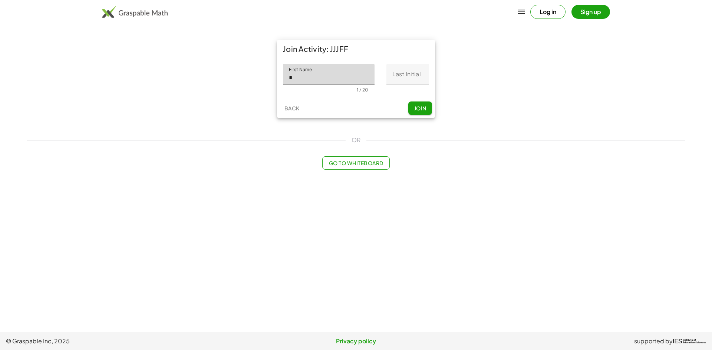
type input "********"
drag, startPoint x: 393, startPoint y: 73, endPoint x: 411, endPoint y: 79, distance: 18.2
click at [393, 73] on input "Last Initial" at bounding box center [407, 74] width 43 height 21
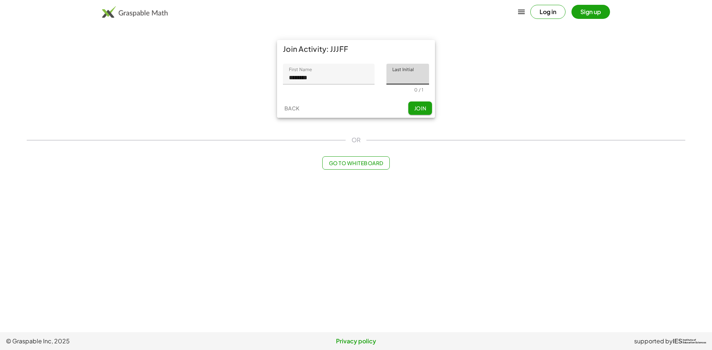
type input "*"
click at [423, 105] on span "Join" at bounding box center [420, 108] width 12 height 7
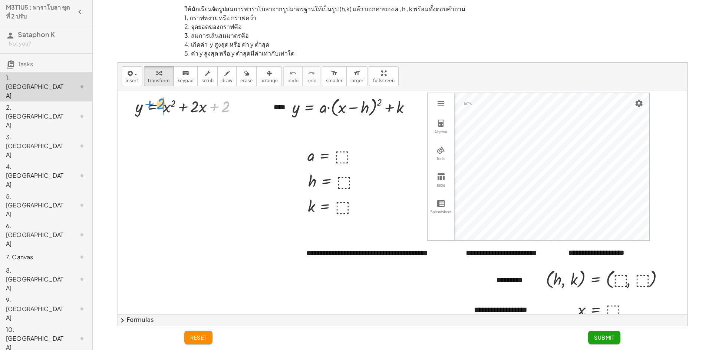
drag, startPoint x: 224, startPoint y: 109, endPoint x: 159, endPoint y: 106, distance: 64.9
click at [159, 106] on div at bounding box center [189, 106] width 115 height 22
drag, startPoint x: 225, startPoint y: 106, endPoint x: 142, endPoint y: 103, distance: 83.1
click at [142, 103] on div at bounding box center [189, 106] width 115 height 22
click at [256, 103] on div at bounding box center [205, 106] width 161 height 22
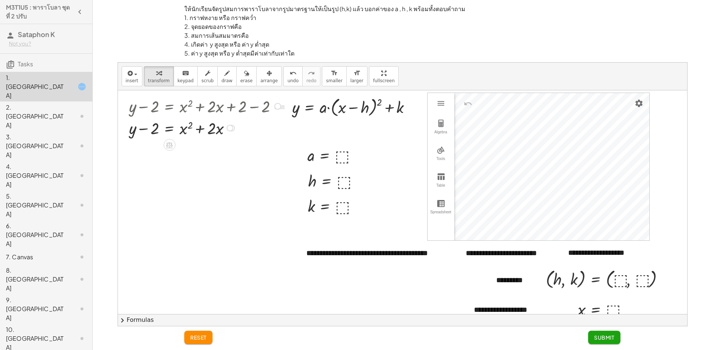
click at [220, 127] on div at bounding box center [205, 128] width 161 height 22
click at [233, 126] on div at bounding box center [231, 128] width 7 height 7
click at [185, 79] on span "keypad" at bounding box center [186, 80] width 16 height 5
click at [232, 126] on div "Transform line Copy line as LaTeX Copy derivation as LaTeX Expand new lines: On" at bounding box center [229, 128] width 7 height 7
click at [158, 76] on icon "button" at bounding box center [158, 73] width 5 height 9
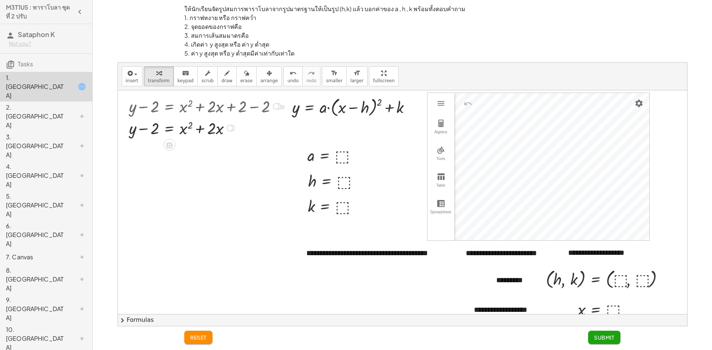
click at [228, 128] on div "Transform line Copy line as LaTeX Copy derivation as LaTeX Expand new lines: On" at bounding box center [229, 128] width 7 height 7
click at [117, 210] on div "**********" at bounding box center [402, 194] width 613 height 264
click at [169, 127] on div at bounding box center [205, 128] width 161 height 22
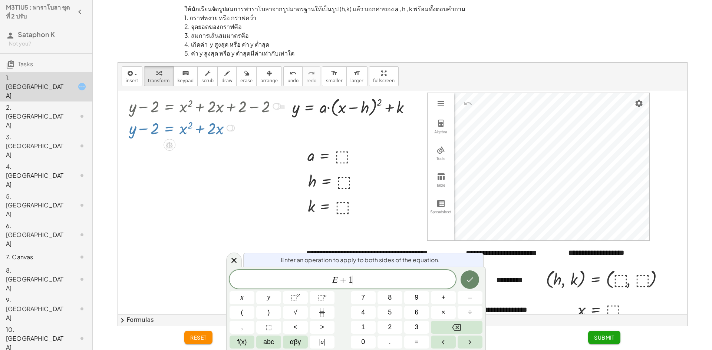
click at [463, 278] on button "Done" at bounding box center [469, 280] width 19 height 19
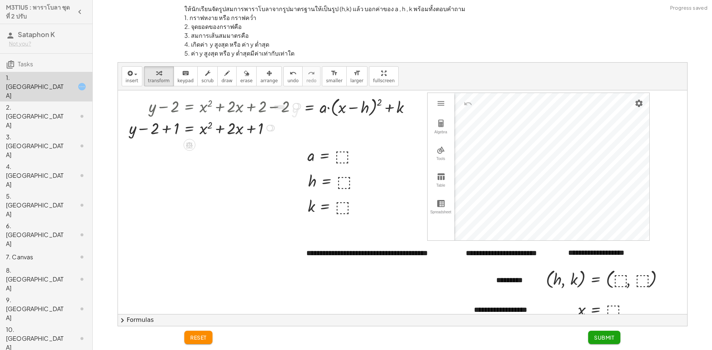
click at [166, 130] on div at bounding box center [215, 128] width 181 height 22
click at [133, 321] on button "chevron_right Formulas" at bounding box center [402, 320] width 569 height 12
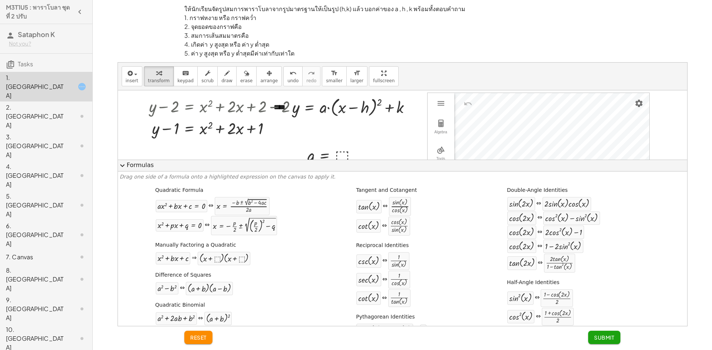
scroll to position [37, 0]
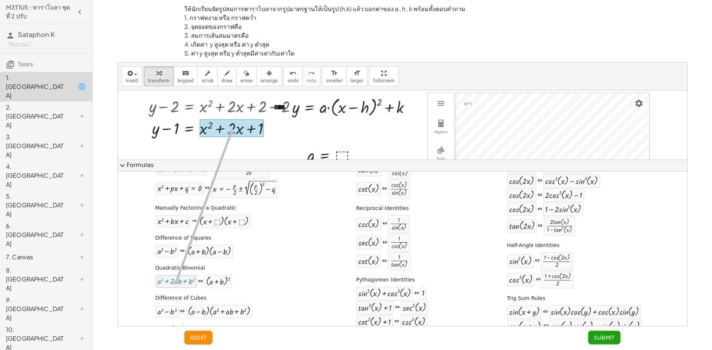
drag, startPoint x: 175, startPoint y: 282, endPoint x: 231, endPoint y: 128, distance: 163.9
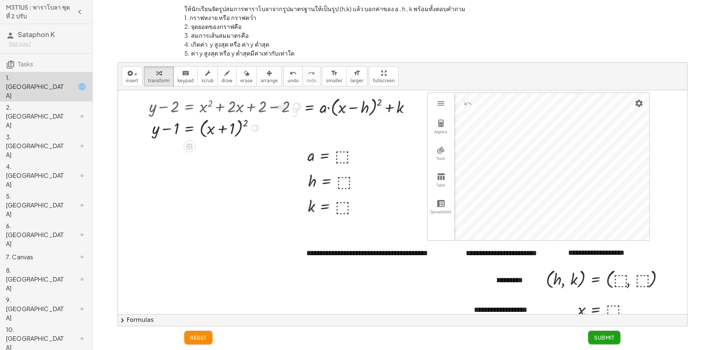
click at [282, 109] on div at bounding box center [225, 106] width 161 height 22
click at [192, 148] on icon at bounding box center [189, 146] width 8 height 8
click at [200, 175] on div at bounding box center [402, 237] width 569 height 295
click at [187, 128] on div at bounding box center [225, 128] width 161 height 24
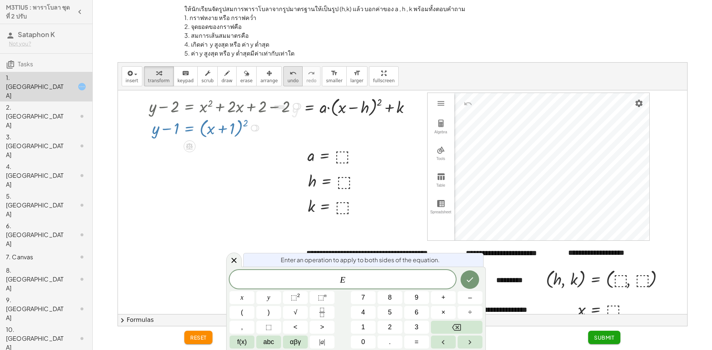
click at [287, 80] on span "undo" at bounding box center [292, 80] width 11 height 5
click at [258, 203] on div at bounding box center [402, 237] width 569 height 295
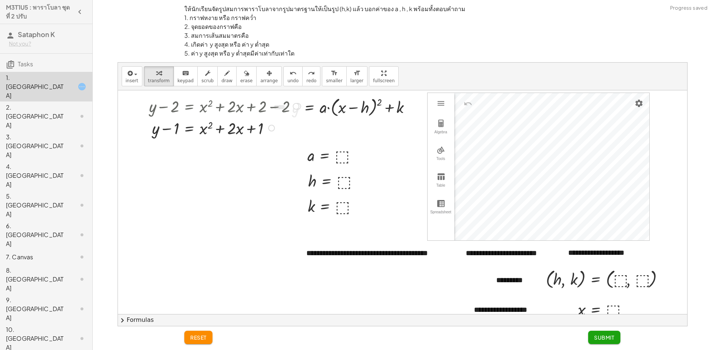
drag, startPoint x: 149, startPoint y: 317, endPoint x: 152, endPoint y: 316, distance: 3.9
click at [149, 317] on button "chevron_right Formulas" at bounding box center [402, 320] width 569 height 12
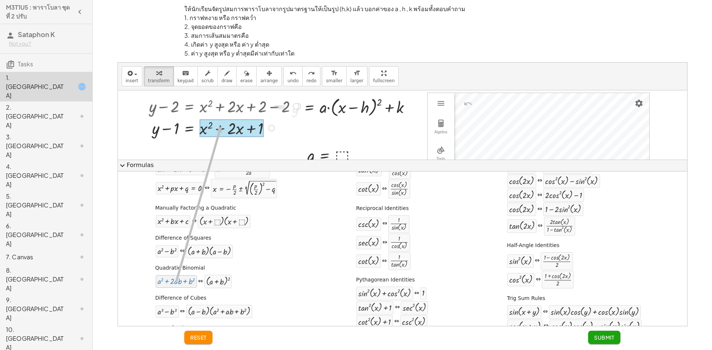
drag, startPoint x: 188, startPoint y: 286, endPoint x: 219, endPoint y: 126, distance: 162.8
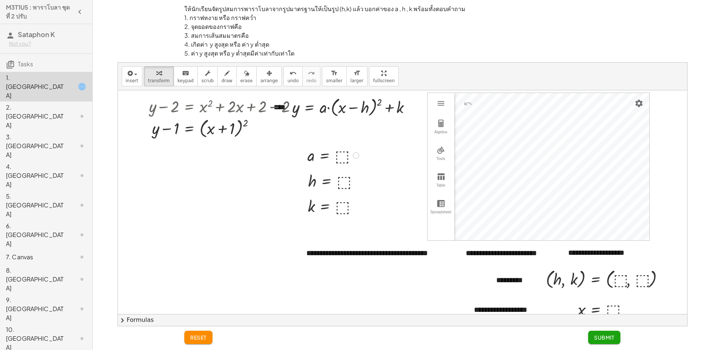
click at [339, 155] on div at bounding box center [334, 155] width 61 height 21
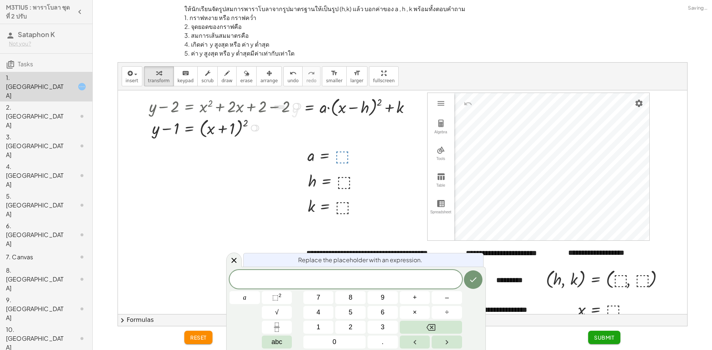
click at [189, 128] on div "+ y − 1 = x ( + + 1 ) 2" at bounding box center [189, 128] width 0 height 0
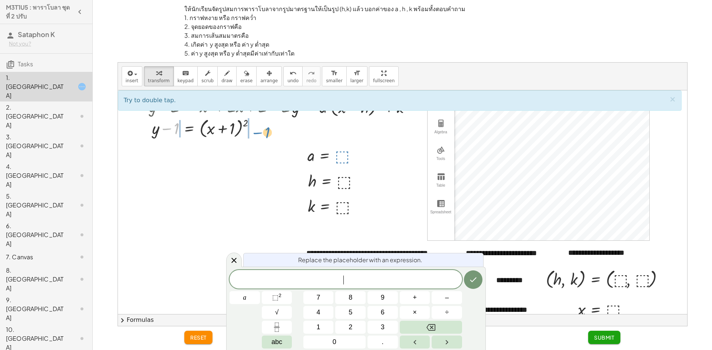
drag, startPoint x: 174, startPoint y: 129, endPoint x: 258, endPoint y: 133, distance: 84.2
click at [264, 133] on div at bounding box center [225, 128] width 161 height 24
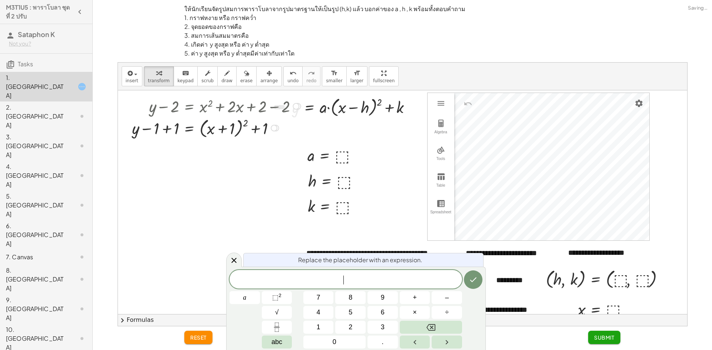
click at [165, 129] on div at bounding box center [225, 128] width 161 height 24
click at [342, 159] on div at bounding box center [334, 155] width 61 height 21
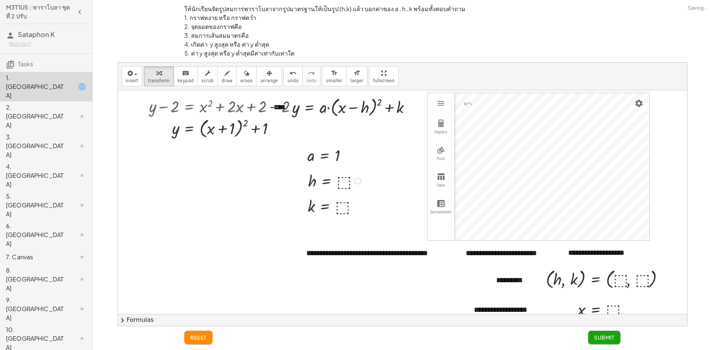
click at [345, 182] on div at bounding box center [335, 180] width 62 height 21
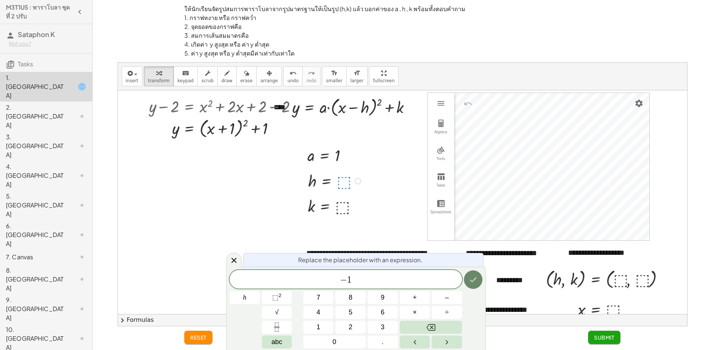
click at [478, 282] on button "Done" at bounding box center [473, 280] width 19 height 19
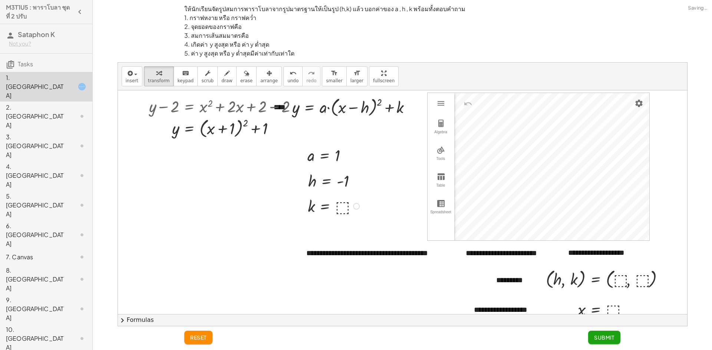
click at [339, 208] on div at bounding box center [334, 205] width 61 height 21
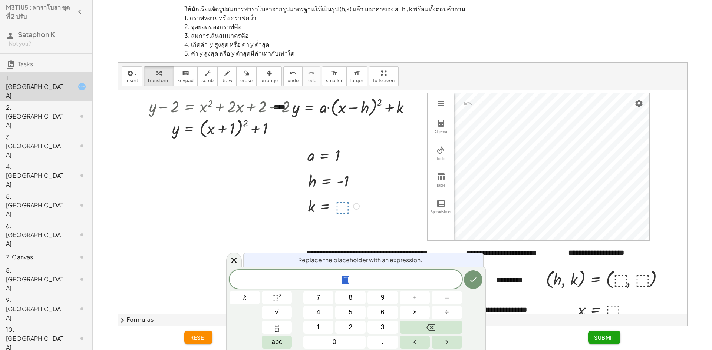
click at [285, 112] on div at bounding box center [225, 106] width 161 height 22
drag, startPoint x: 262, startPoint y: 107, endPoint x: 282, endPoint y: 116, distance: 21.6
click at [189, 106] on div "y = + x 2 + · 2 · x + 2 + y − 2 = + x 2 + · 2 · x + 2 − 2 + y − 2 = + x 2 + · 2…" at bounding box center [189, 106] width 0 height 0
click at [277, 109] on div at bounding box center [225, 106] width 161 height 22
click at [291, 107] on div at bounding box center [225, 106] width 161 height 22
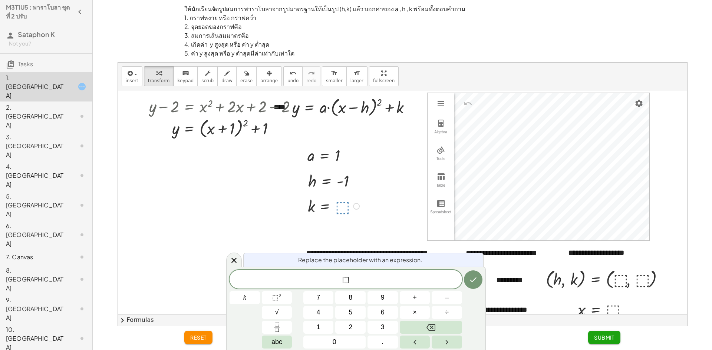
click at [403, 107] on div at bounding box center [354, 107] width 132 height 24
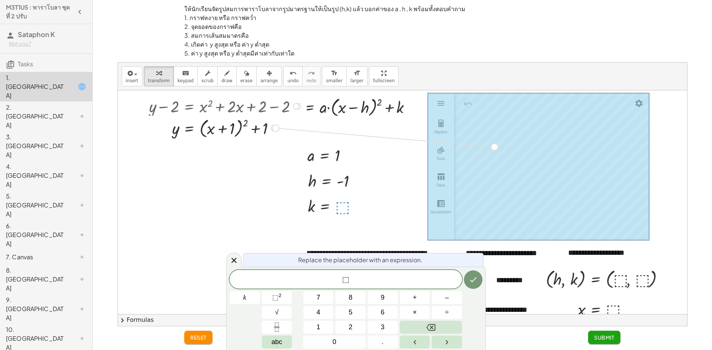
drag, startPoint x: 276, startPoint y: 126, endPoint x: 502, endPoint y: 146, distance: 227.3
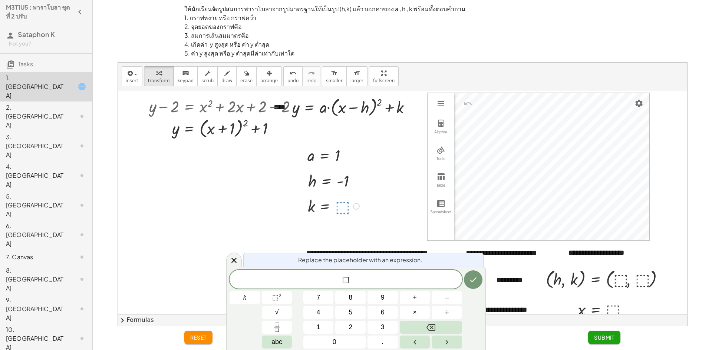
click at [341, 208] on div at bounding box center [334, 205] width 61 height 21
click at [368, 279] on span "⬚" at bounding box center [345, 280] width 232 height 10
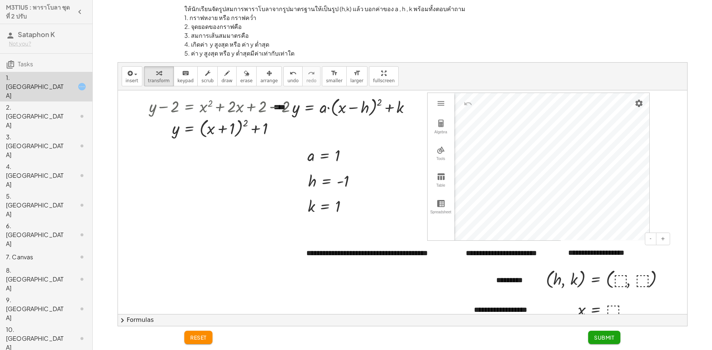
click at [582, 259] on div "**********" at bounding box center [402, 237] width 569 height 295
click at [622, 278] on div at bounding box center [607, 278] width 131 height 24
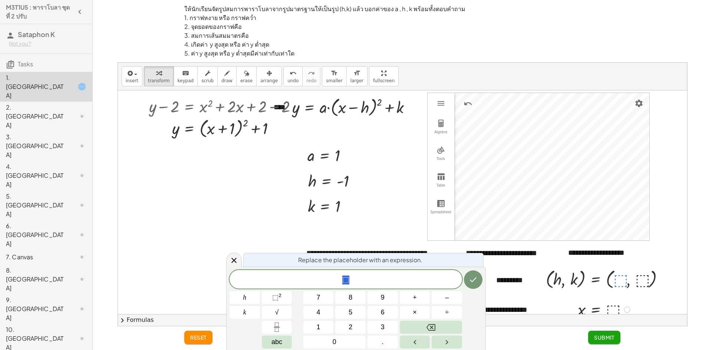
click at [614, 307] on div at bounding box center [605, 309] width 62 height 21
click at [472, 279] on icon "Done" at bounding box center [472, 279] width 9 height 9
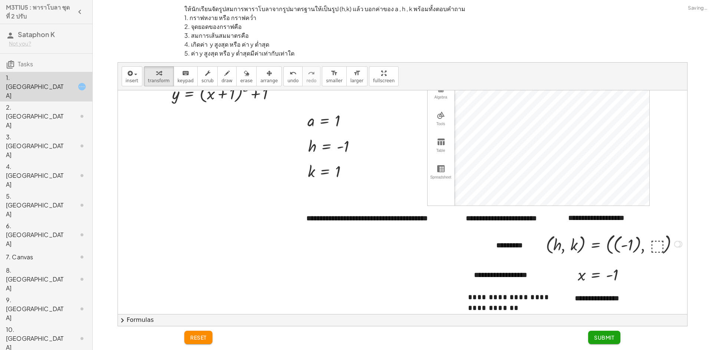
scroll to position [77, 0]
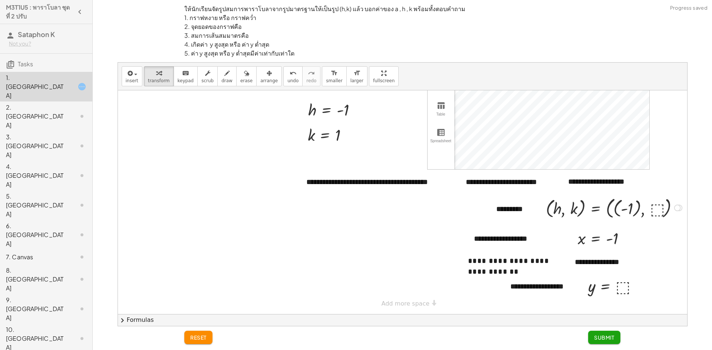
click at [653, 201] on div at bounding box center [615, 208] width 146 height 26
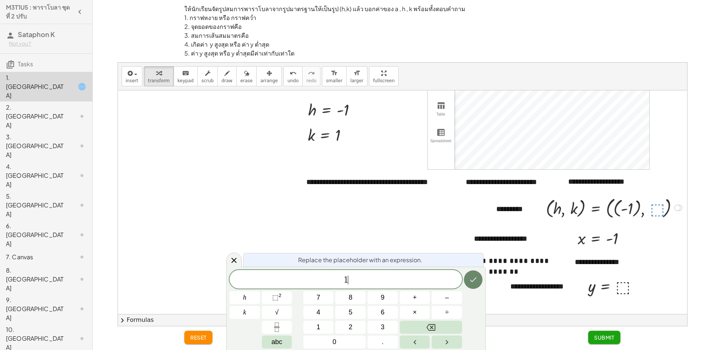
click at [481, 277] on button "Done" at bounding box center [473, 280] width 19 height 19
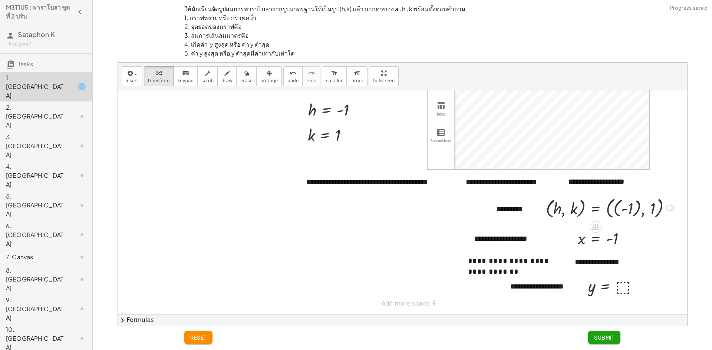
click at [636, 198] on div at bounding box center [611, 208] width 138 height 26
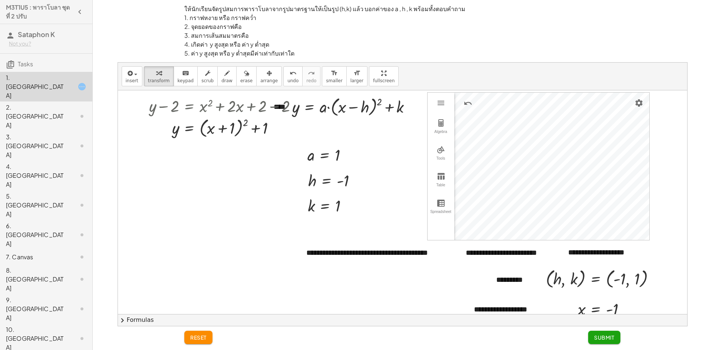
scroll to position [0, 0]
click at [613, 322] on div "insert select one: Math Expression Function Text Youtube Video Graphing Geometr…" at bounding box center [402, 195] width 569 height 264
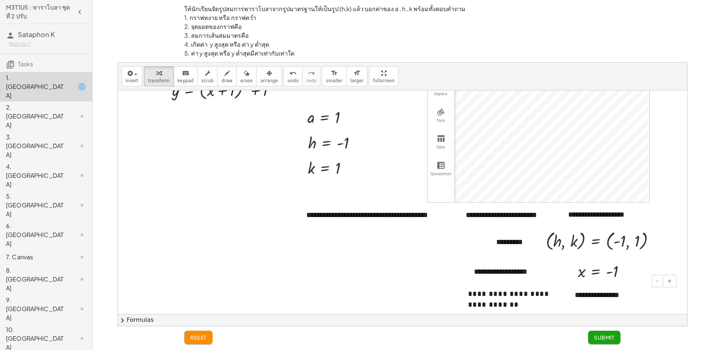
scroll to position [77, 0]
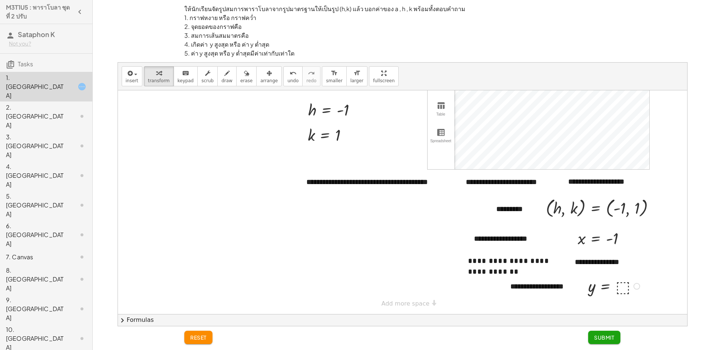
click at [623, 282] on div at bounding box center [614, 285] width 61 height 21
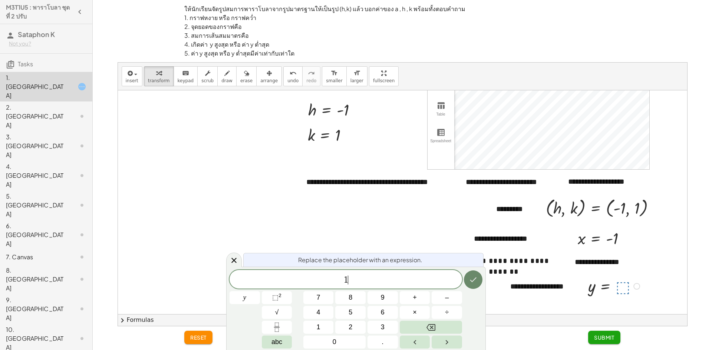
click at [476, 277] on icon "Done" at bounding box center [472, 279] width 9 height 9
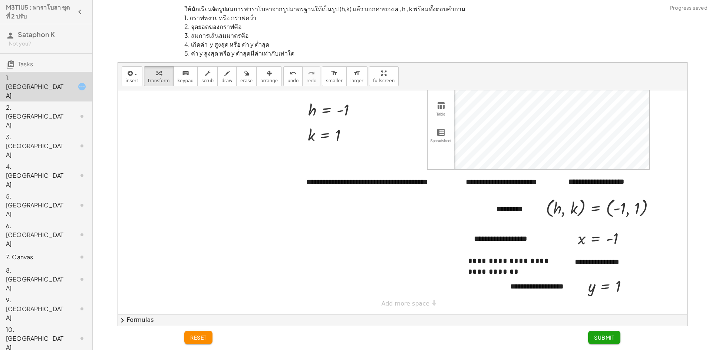
click at [611, 335] on span "Submit" at bounding box center [604, 337] width 20 height 7
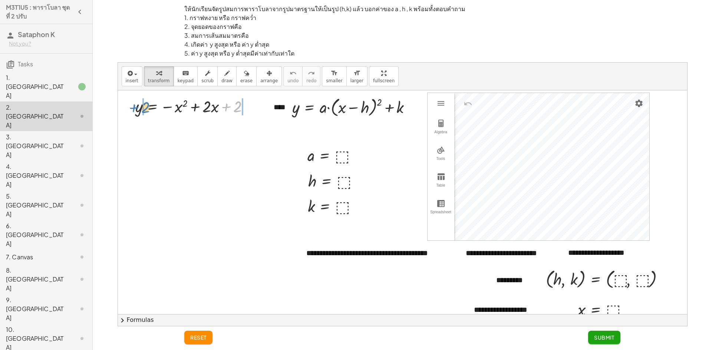
drag, startPoint x: 234, startPoint y: 106, endPoint x: 142, endPoint y: 107, distance: 92.3
click at [142, 107] on div at bounding box center [195, 106] width 127 height 22
click at [265, 105] on div at bounding box center [211, 106] width 173 height 22
click at [168, 129] on div at bounding box center [211, 128] width 173 height 22
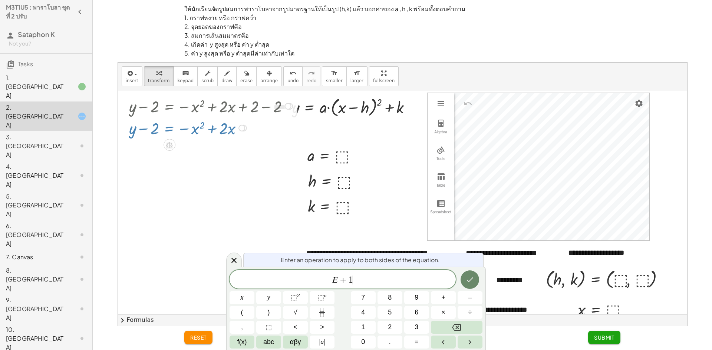
click at [471, 281] on icon "Done" at bounding box center [469, 279] width 9 height 9
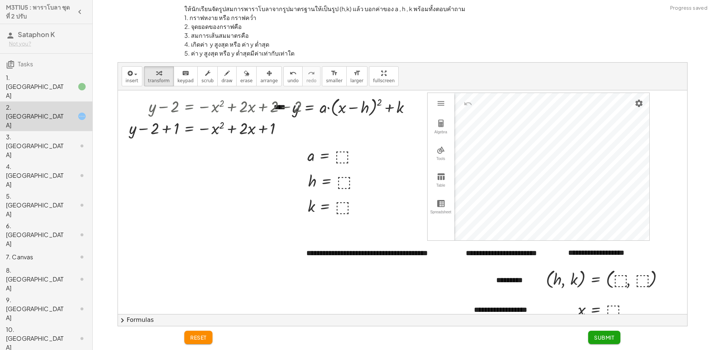
click at [163, 318] on button "chevron_right Formulas" at bounding box center [402, 320] width 569 height 12
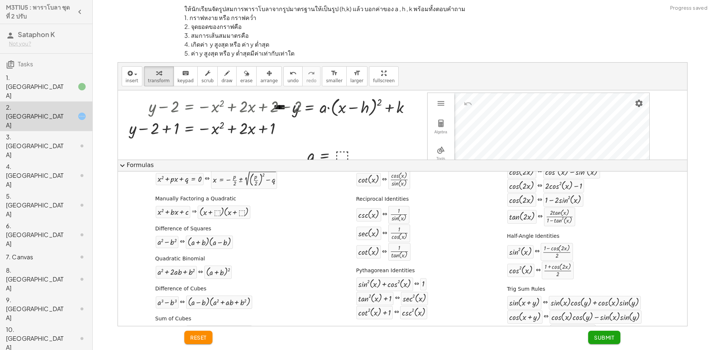
scroll to position [105, 0]
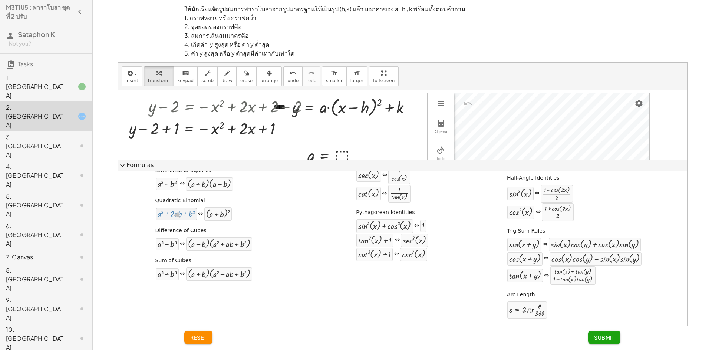
drag, startPoint x: 178, startPoint y: 215, endPoint x: 176, endPoint y: 220, distance: 5.2
click at [176, 221] on div "+ a 2 + · 2 · a · b + b 2" at bounding box center [176, 214] width 42 height 13
drag, startPoint x: 212, startPoint y: 249, endPoint x: 227, endPoint y: 252, distance: 15.9
click at [227, 252] on div "Difference of Cubes + a 3 − b 3 ⇔ · ( + a − b ) · ( + a 2 + · a · b + b 2 )" at bounding box center [216, 239] width 125 height 28
drag, startPoint x: 170, startPoint y: 183, endPoint x: 188, endPoint y: 205, distance: 27.7
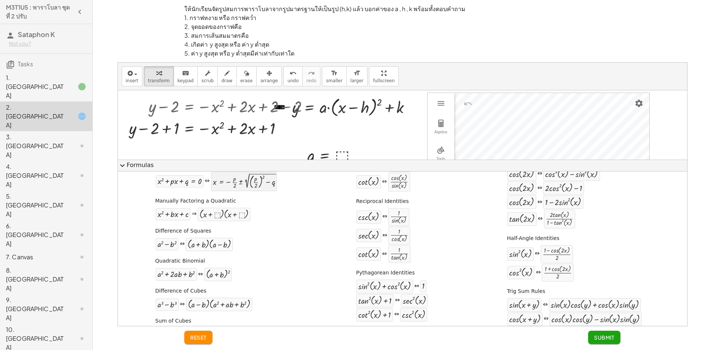
scroll to position [0, 0]
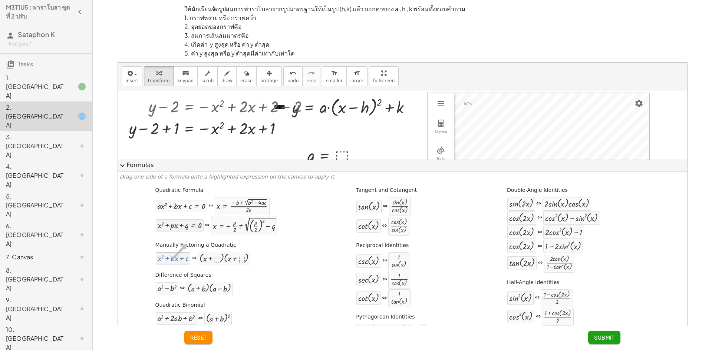
drag, startPoint x: 180, startPoint y: 259, endPoint x: 179, endPoint y: 226, distance: 33.4
drag, startPoint x: 181, startPoint y: 262, endPoint x: 173, endPoint y: 244, distance: 19.2
click at [287, 82] on span "undo" at bounding box center [292, 80] width 11 height 5
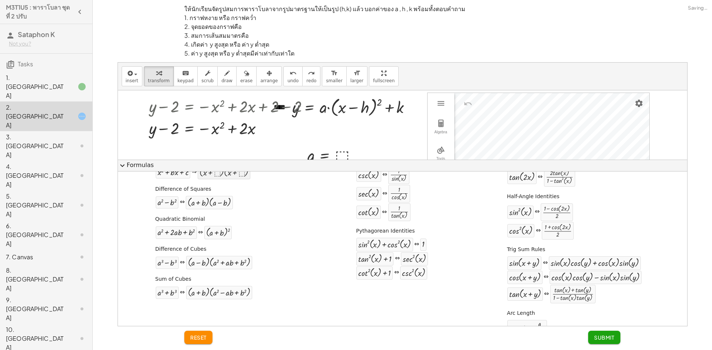
scroll to position [105, 0]
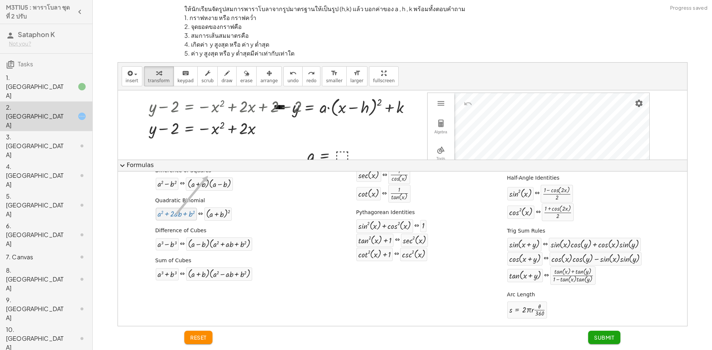
drag, startPoint x: 182, startPoint y: 206, endPoint x: 196, endPoint y: 196, distance: 16.2
click at [140, 164] on button "expand_more Formulas" at bounding box center [402, 166] width 569 height 12
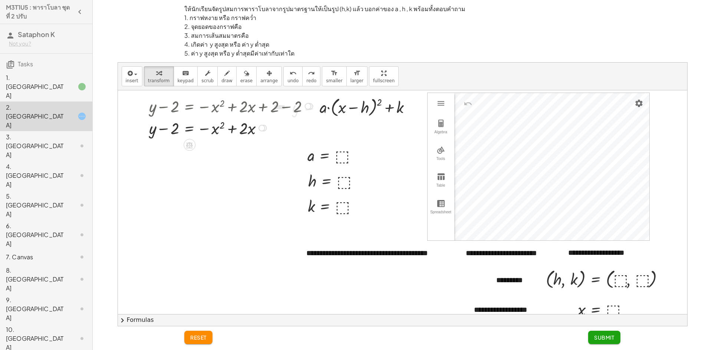
click at [177, 129] on div at bounding box center [231, 128] width 173 height 22
click at [195, 126] on div at bounding box center [231, 128] width 173 height 22
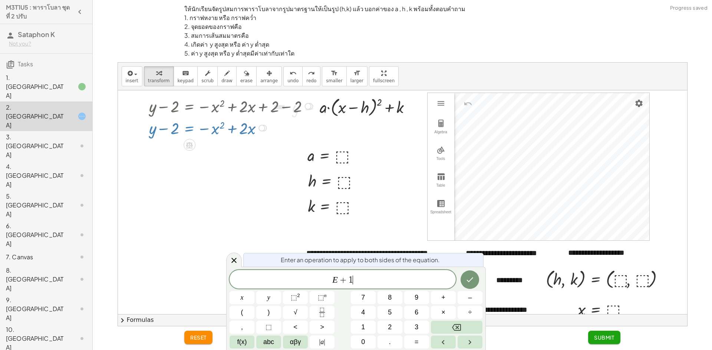
click at [254, 291] on div at bounding box center [241, 297] width 25 height 13
click at [464, 281] on button "Done" at bounding box center [469, 280] width 19 height 19
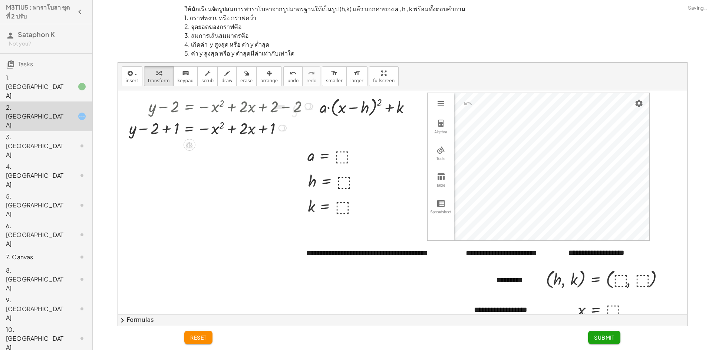
click at [169, 128] on div at bounding box center [221, 128] width 193 height 22
click at [207, 130] on div at bounding box center [231, 128] width 173 height 22
click at [252, 129] on div at bounding box center [231, 128] width 173 height 22
click at [164, 317] on button "chevron_right Formulas" at bounding box center [402, 320] width 569 height 12
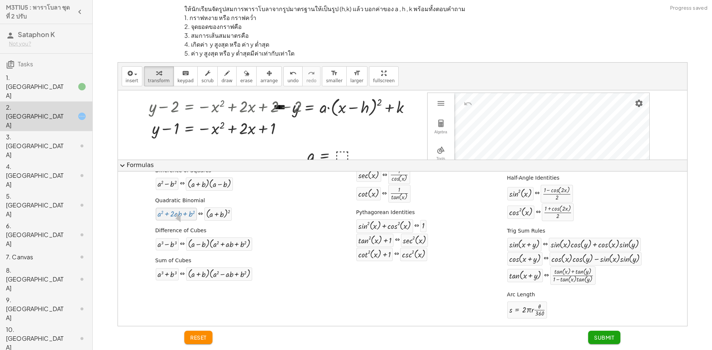
drag, startPoint x: 186, startPoint y: 213, endPoint x: 158, endPoint y: 212, distance: 28.2
click at [167, 234] on div "Quadratic Formula + · a · x 2 + · b · x + c = 0 ⇔ x = · ( − b ± 2 √ ( + b 2 − ·…" at bounding box center [402, 202] width 565 height 245
click at [283, 76] on button "undo undo" at bounding box center [292, 76] width 19 height 20
click at [33, 78] on div "1. [GEOGRAPHIC_DATA]" at bounding box center [36, 86] width 60 height 27
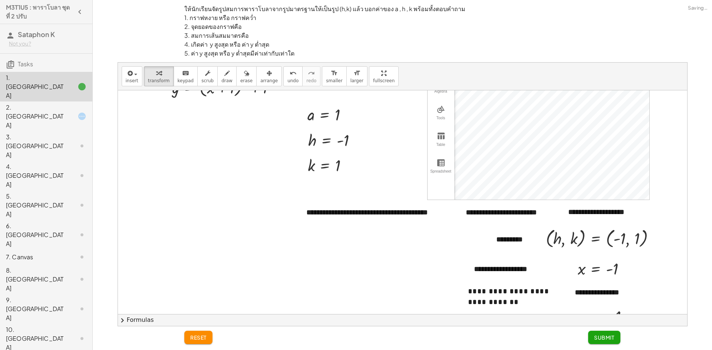
scroll to position [0, 0]
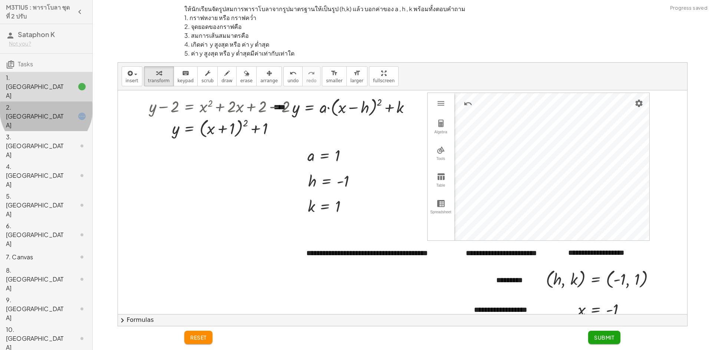
click at [55, 103] on div "2. [GEOGRAPHIC_DATA]" at bounding box center [36, 116] width 60 height 27
